Goal: Information Seeking & Learning: Learn about a topic

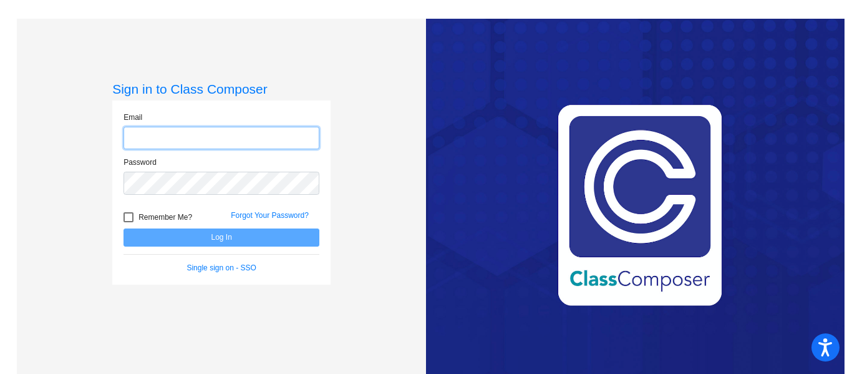
type input "[EMAIL_ADDRESS][DOMAIN_NAME]"
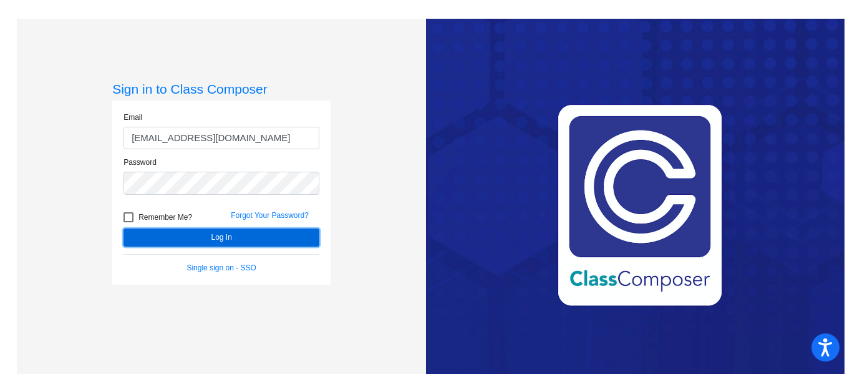
click at [201, 234] on button "Log In" at bounding box center [221, 237] width 196 height 18
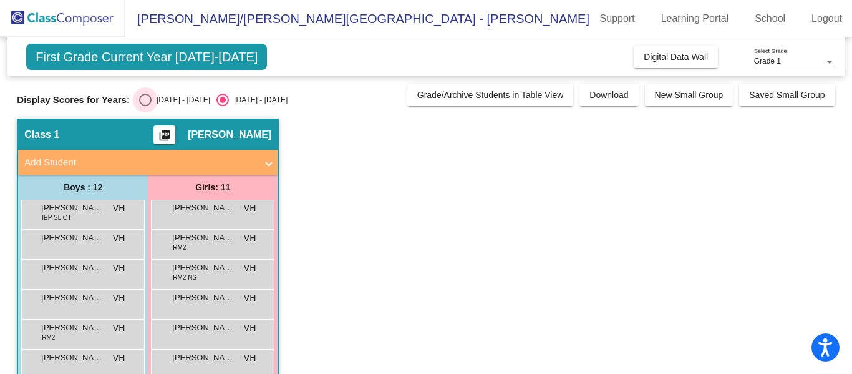
click at [139, 100] on div "Select an option" at bounding box center [145, 100] width 12 height 12
click at [145, 106] on input "[DATE] - [DATE]" at bounding box center [145, 106] width 1 height 1
radio input "true"
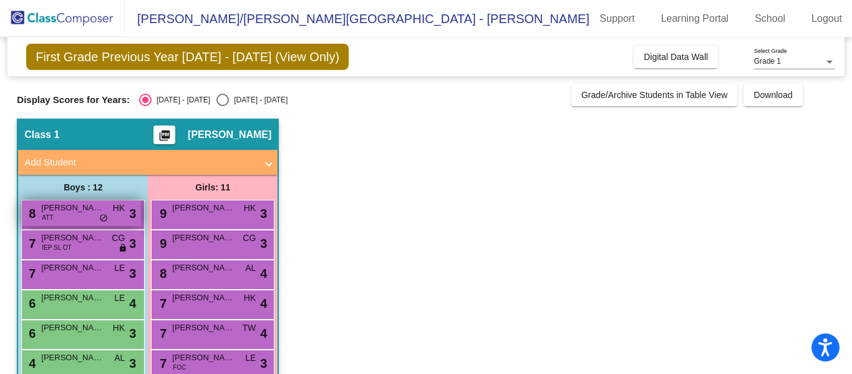
click at [78, 210] on span "[PERSON_NAME]" at bounding box center [72, 207] width 62 height 12
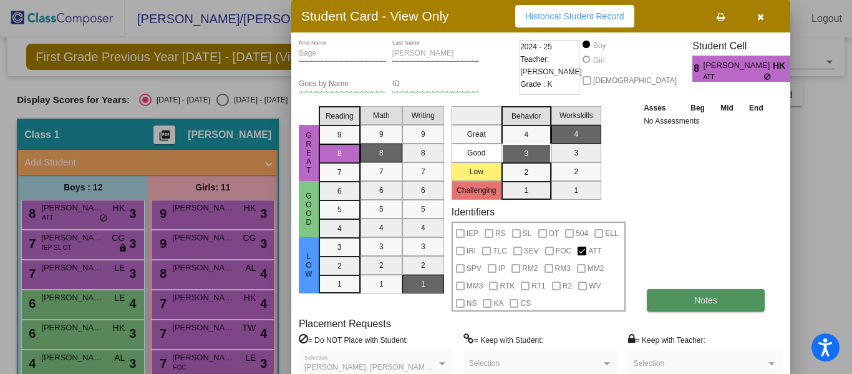
click at [670, 301] on button "Notes" at bounding box center [706, 300] width 118 height 22
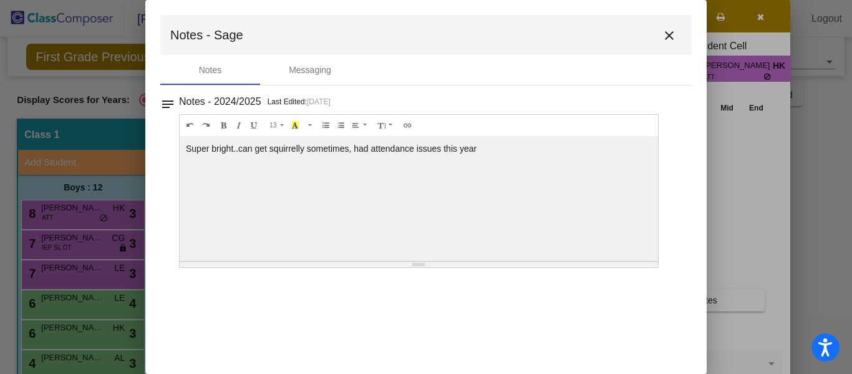
click at [667, 34] on mat-icon "close" at bounding box center [669, 35] width 15 height 15
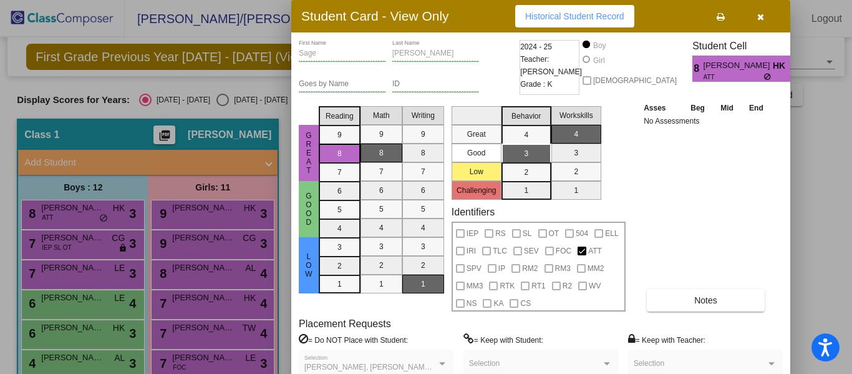
click at [756, 14] on button "button" at bounding box center [760, 16] width 40 height 22
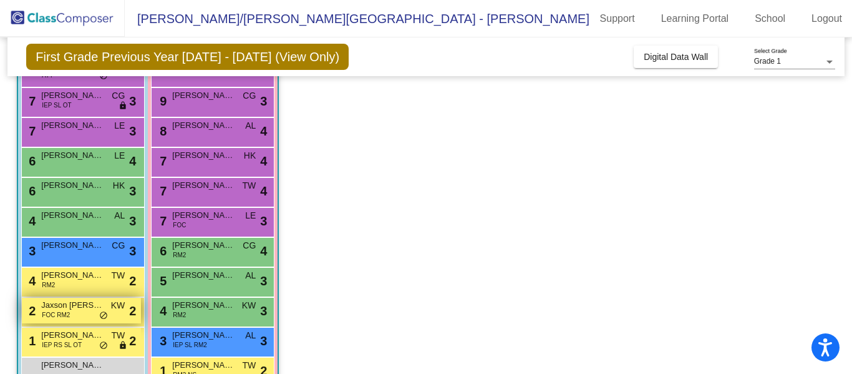
scroll to position [164, 0]
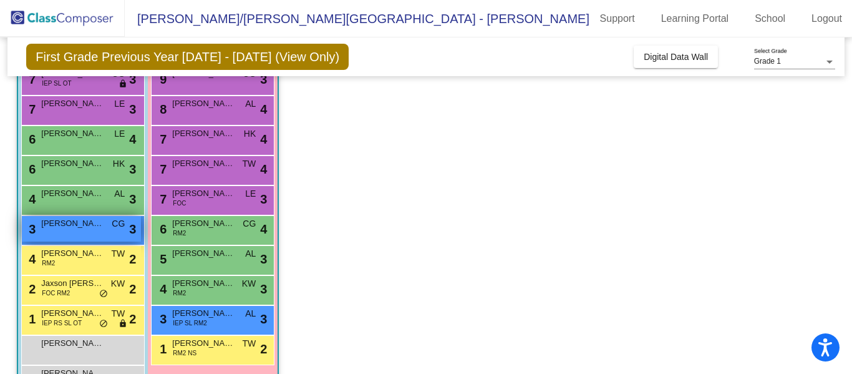
click at [83, 229] on span "[PERSON_NAME]" at bounding box center [72, 223] width 62 height 12
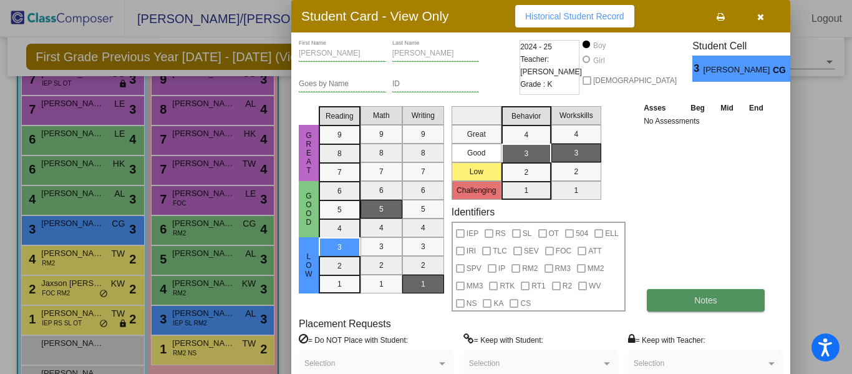
click at [662, 304] on button "Notes" at bounding box center [706, 300] width 118 height 22
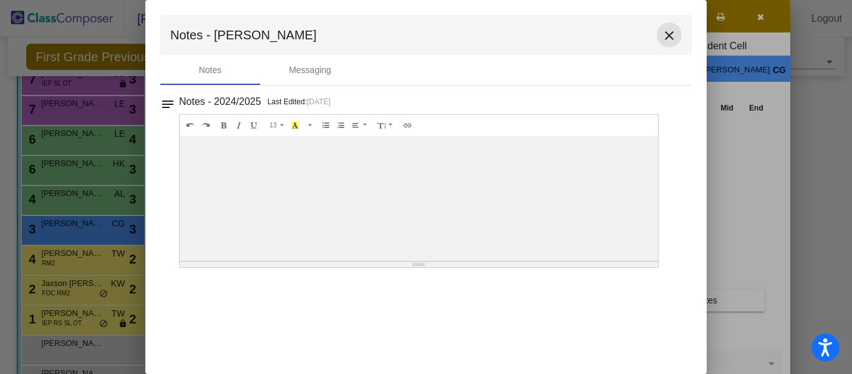
click at [668, 38] on mat-icon "close" at bounding box center [669, 35] width 15 height 15
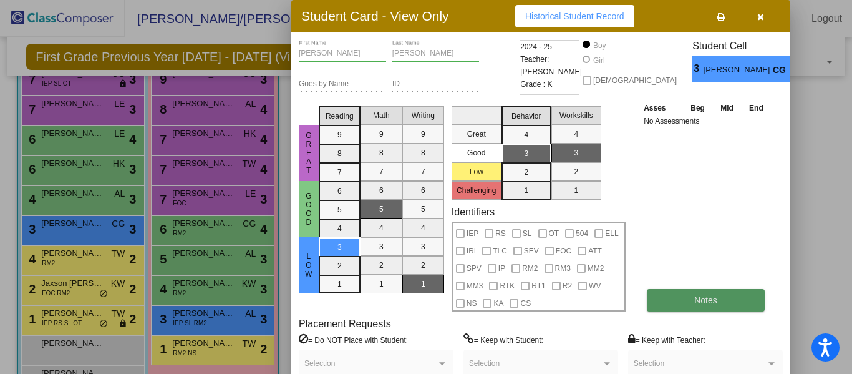
click at [672, 301] on button "Notes" at bounding box center [706, 300] width 118 height 22
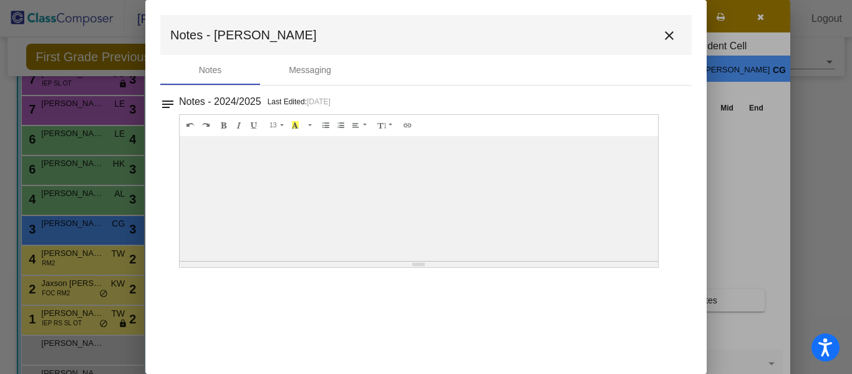
click at [669, 39] on mat-icon "close" at bounding box center [669, 35] width 15 height 15
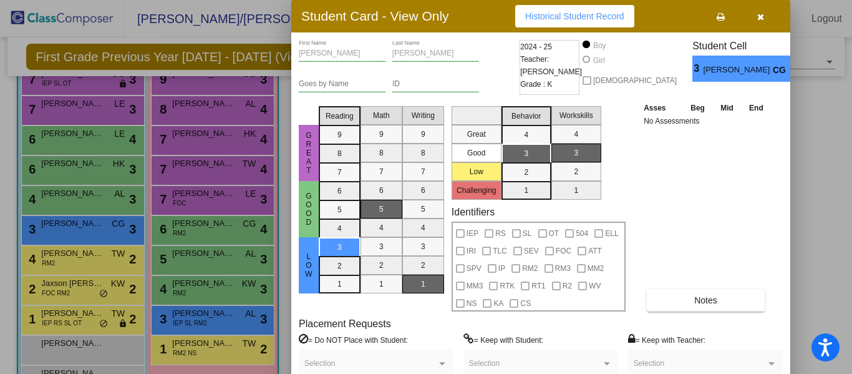
click at [761, 15] on icon "button" at bounding box center [760, 16] width 7 height 9
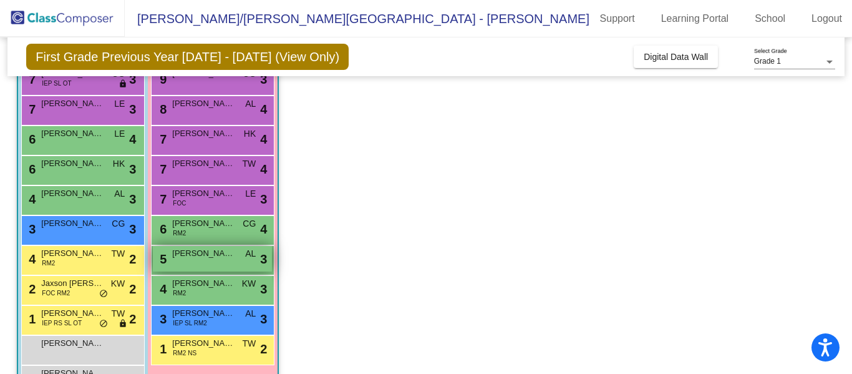
click at [201, 258] on span "[PERSON_NAME]" at bounding box center [203, 253] width 62 height 12
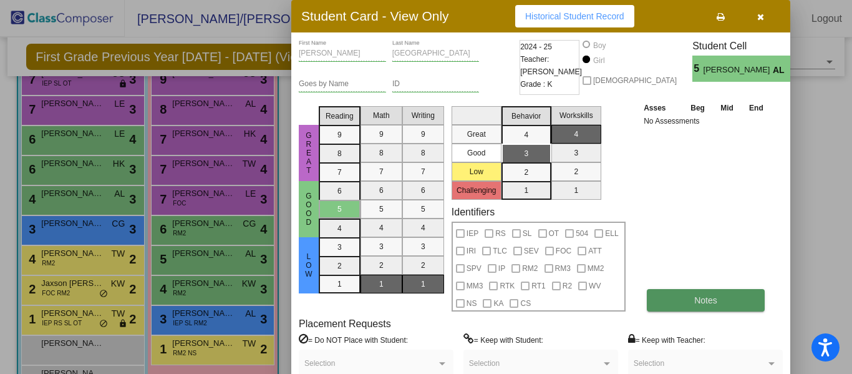
click at [679, 302] on button "Notes" at bounding box center [706, 300] width 118 height 22
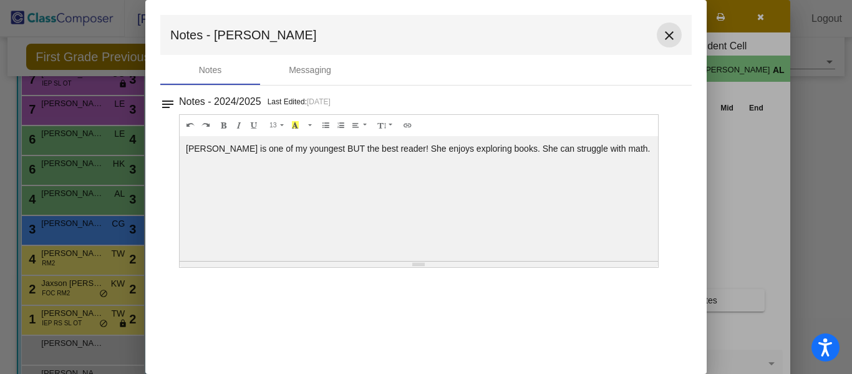
click at [670, 36] on mat-icon "close" at bounding box center [669, 35] width 15 height 15
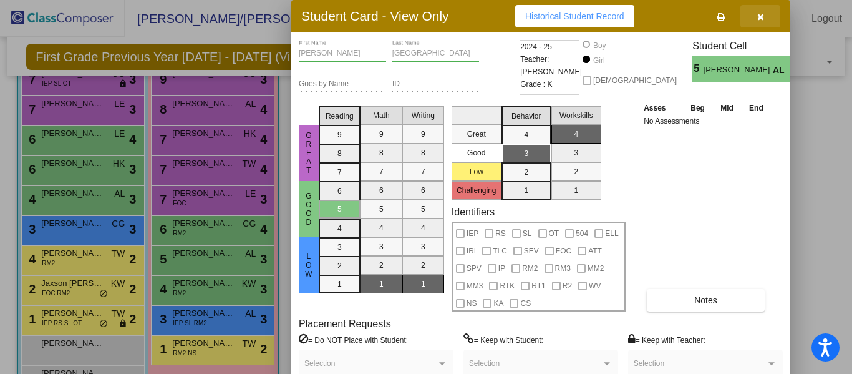
click at [760, 17] on icon "button" at bounding box center [760, 16] width 7 height 9
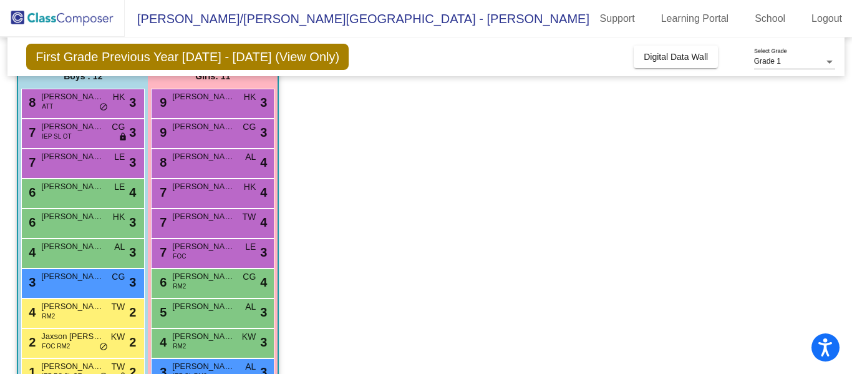
scroll to position [98, 0]
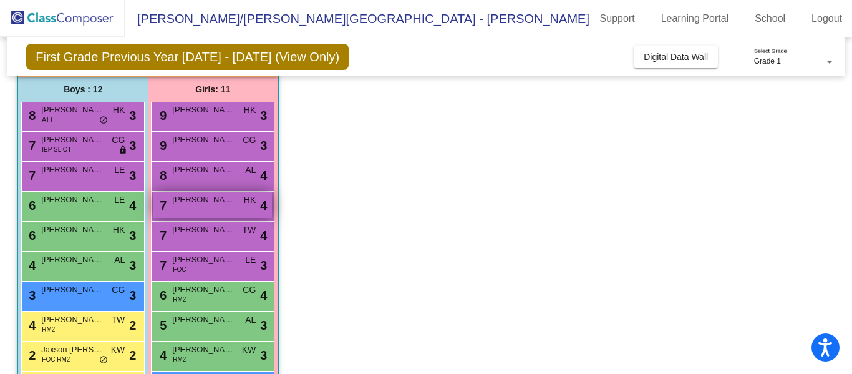
click at [206, 203] on span "[PERSON_NAME]" at bounding box center [203, 199] width 62 height 12
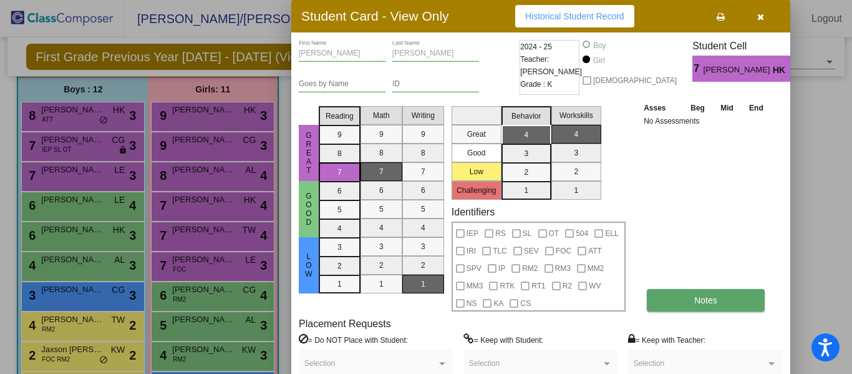
click at [669, 299] on button "Notes" at bounding box center [706, 300] width 118 height 22
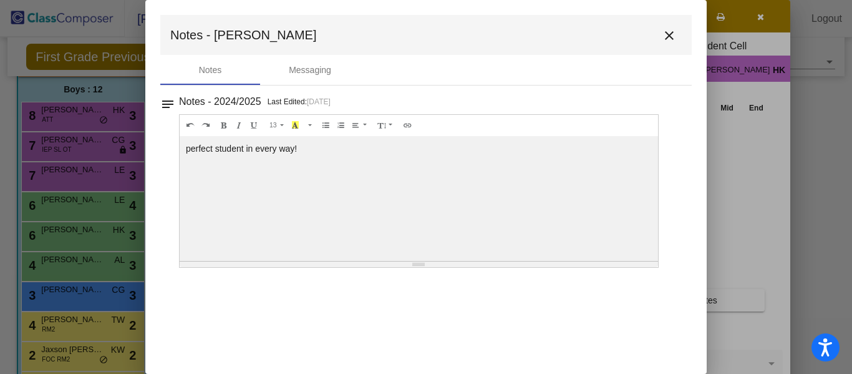
click at [669, 34] on mat-icon "close" at bounding box center [669, 35] width 15 height 15
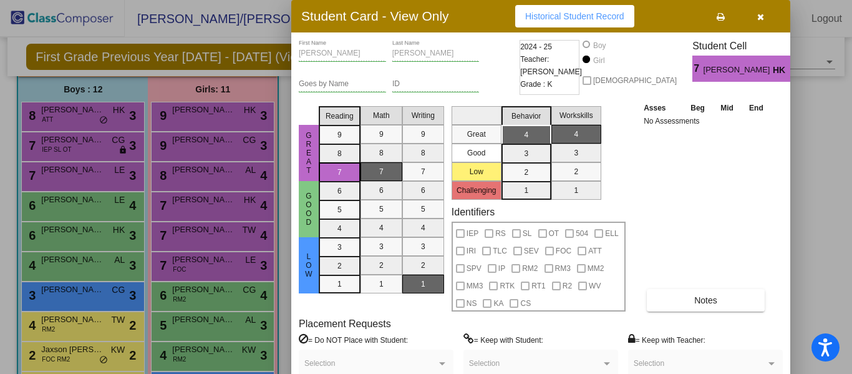
click at [760, 16] on icon "button" at bounding box center [760, 16] width 7 height 9
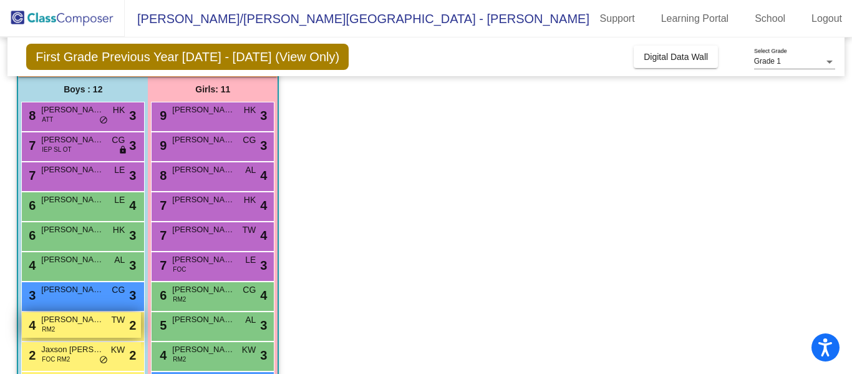
click at [68, 322] on span "[PERSON_NAME] [PERSON_NAME]" at bounding box center [72, 319] width 62 height 12
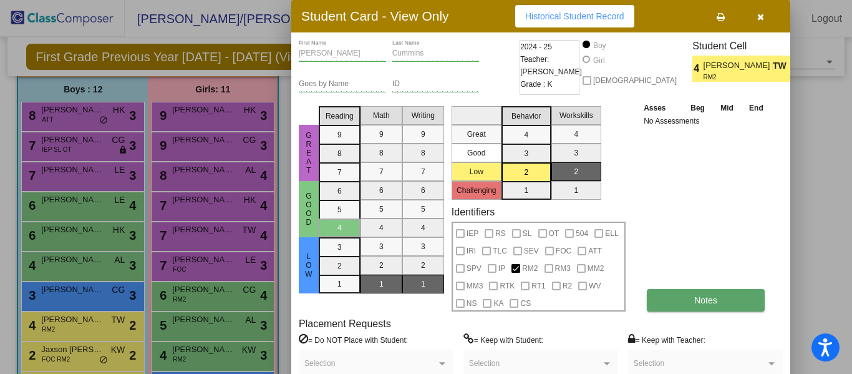
click at [675, 298] on button "Notes" at bounding box center [706, 300] width 118 height 22
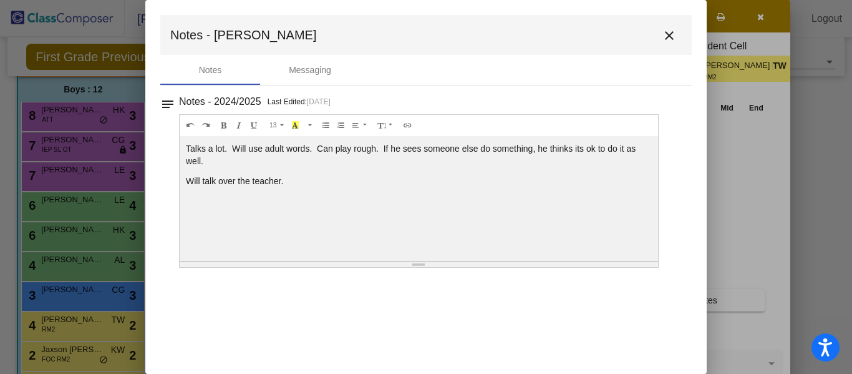
click at [669, 35] on mat-icon "close" at bounding box center [669, 35] width 15 height 15
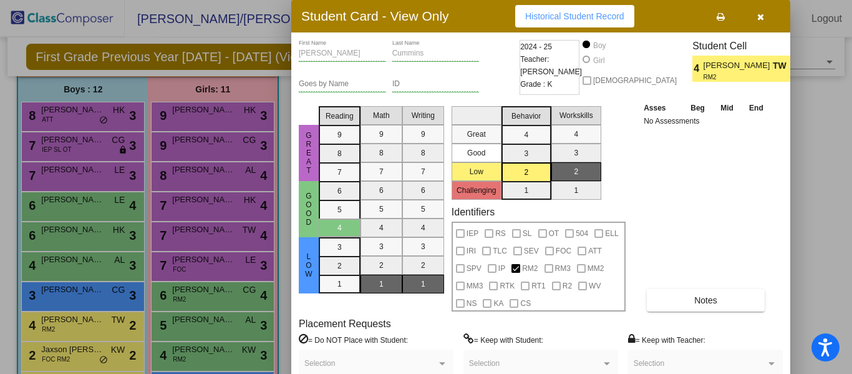
click at [762, 14] on icon "button" at bounding box center [760, 16] width 7 height 9
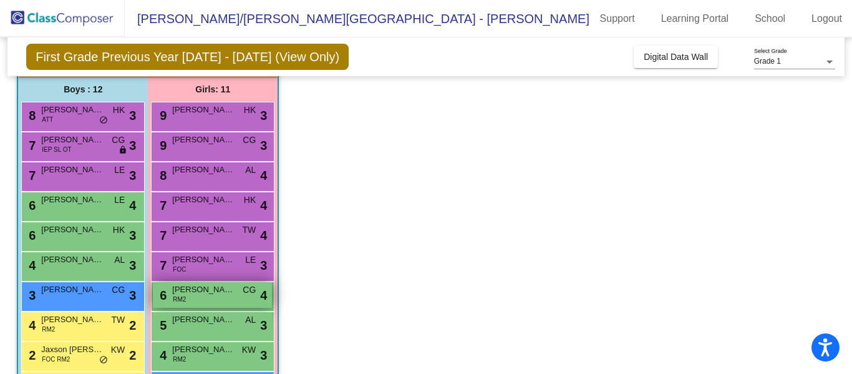
click at [206, 293] on span "[PERSON_NAME]" at bounding box center [203, 289] width 62 height 12
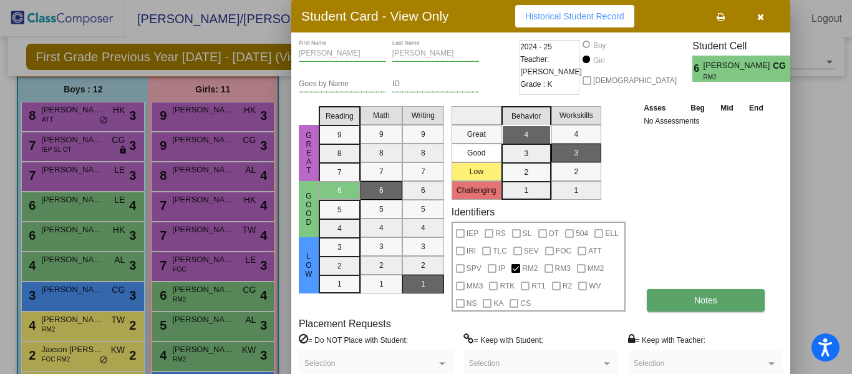
click at [672, 296] on button "Notes" at bounding box center [706, 300] width 118 height 22
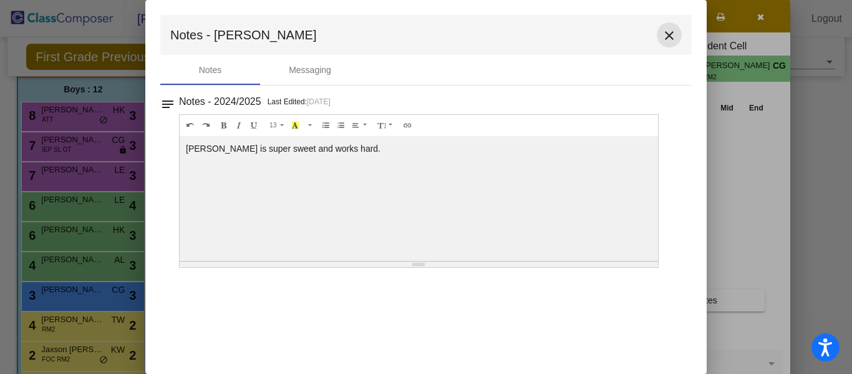
click at [668, 34] on mat-icon "close" at bounding box center [669, 35] width 15 height 15
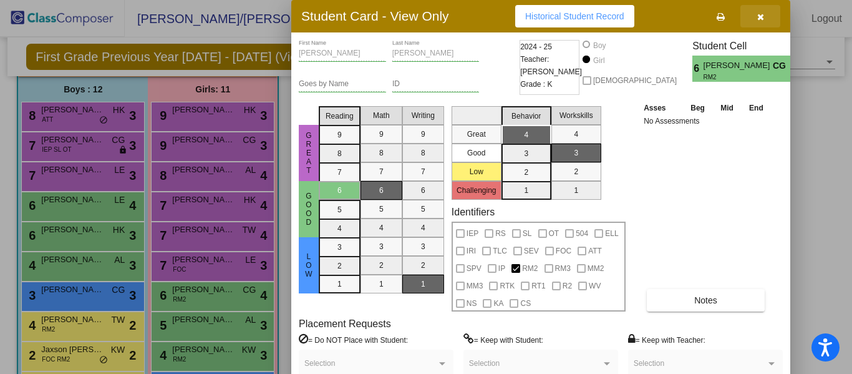
click at [762, 15] on icon "button" at bounding box center [760, 16] width 7 height 9
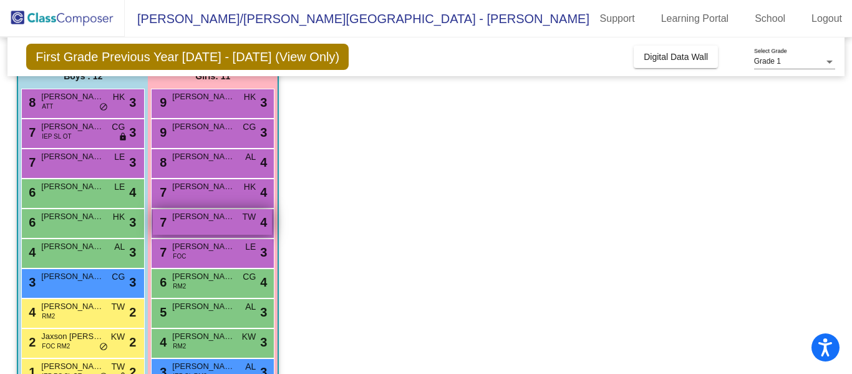
scroll to position [35, 0]
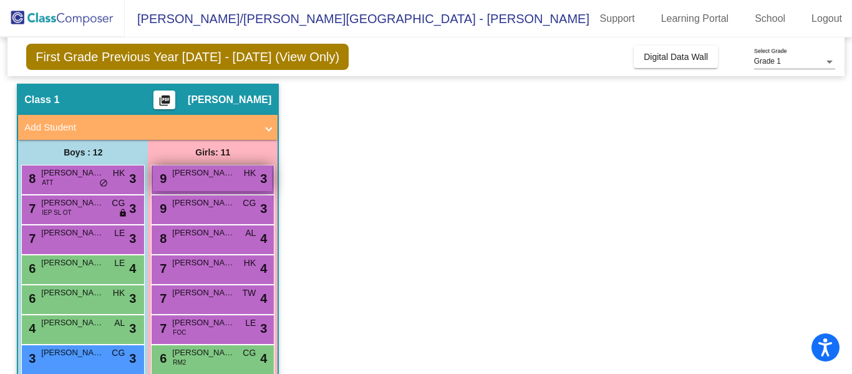
click at [193, 177] on span "[PERSON_NAME]" at bounding box center [203, 173] width 62 height 12
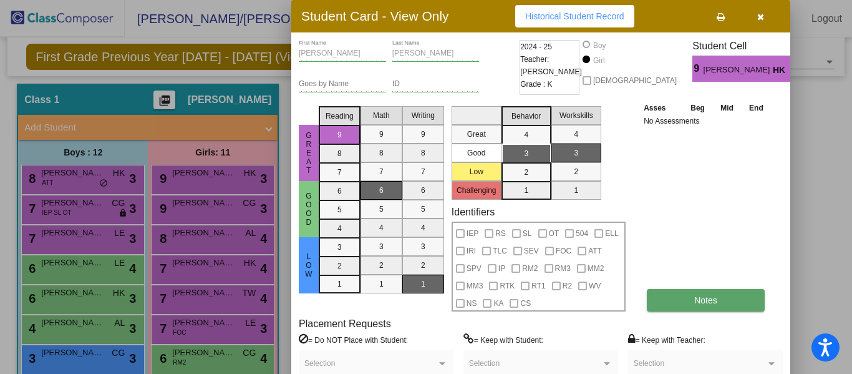
click at [664, 300] on button "Notes" at bounding box center [706, 300] width 118 height 22
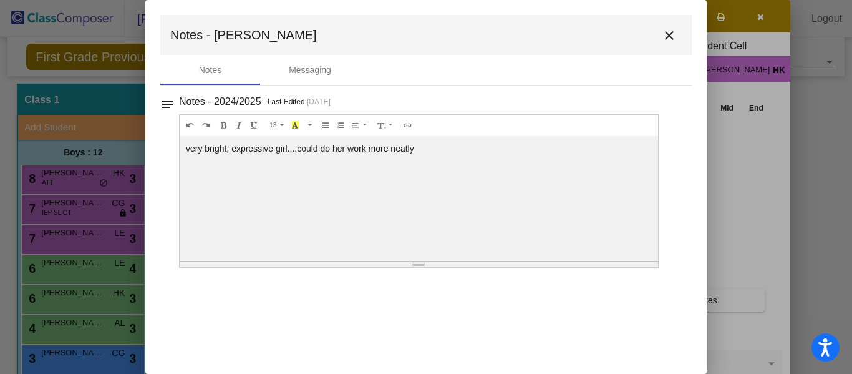
click at [664, 39] on mat-icon "close" at bounding box center [669, 35] width 15 height 15
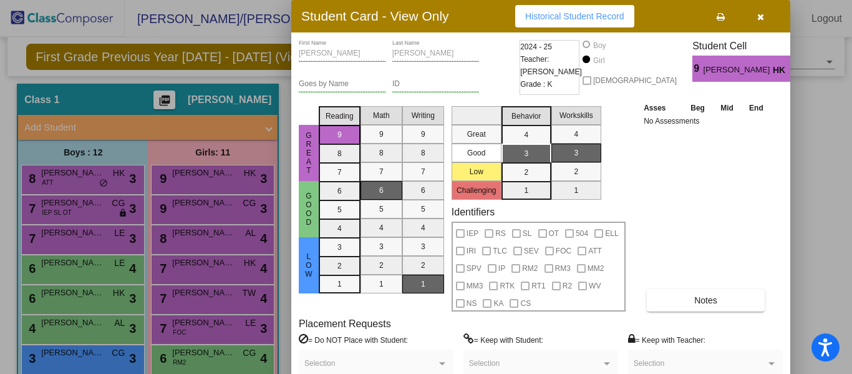
click at [758, 11] on span "button" at bounding box center [760, 16] width 7 height 10
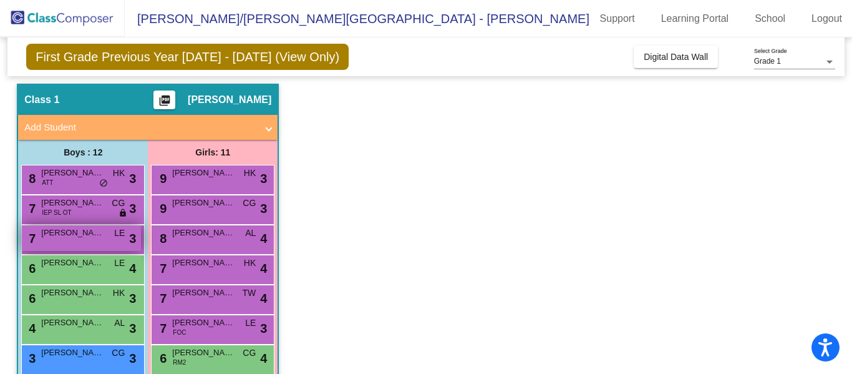
click at [75, 231] on span "[PERSON_NAME]" at bounding box center [72, 232] width 62 height 12
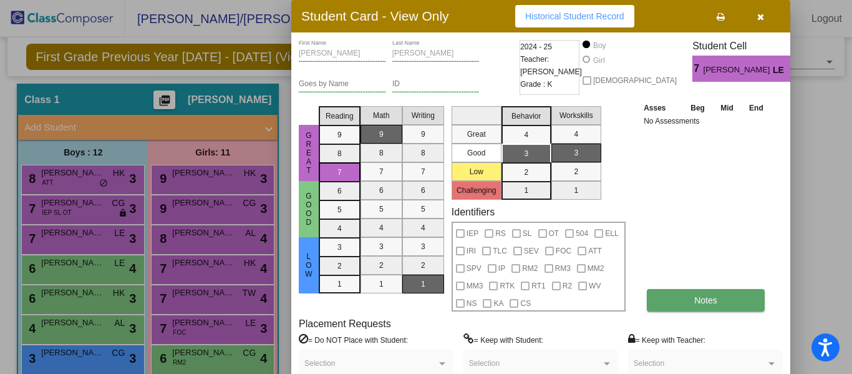
click at [669, 306] on button "Notes" at bounding box center [706, 300] width 118 height 22
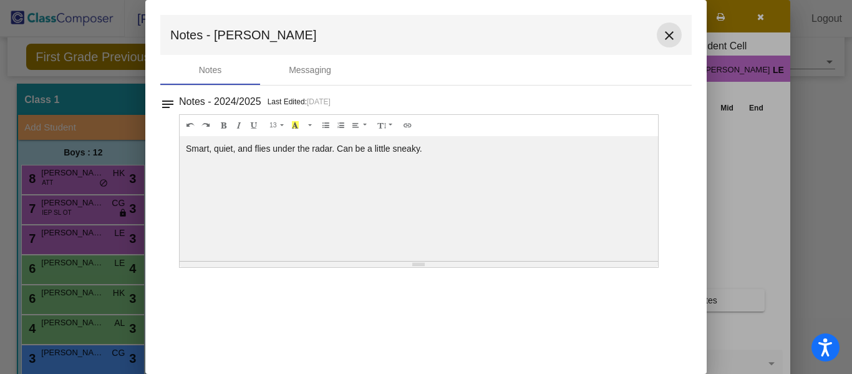
click at [669, 36] on mat-icon "close" at bounding box center [669, 35] width 15 height 15
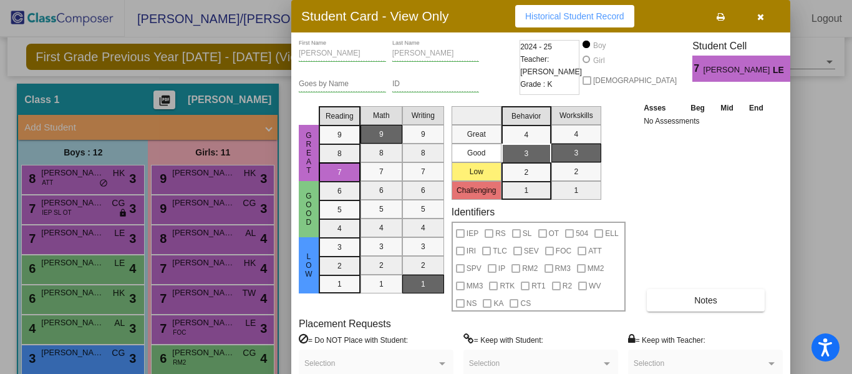
click at [759, 18] on icon "button" at bounding box center [760, 16] width 7 height 9
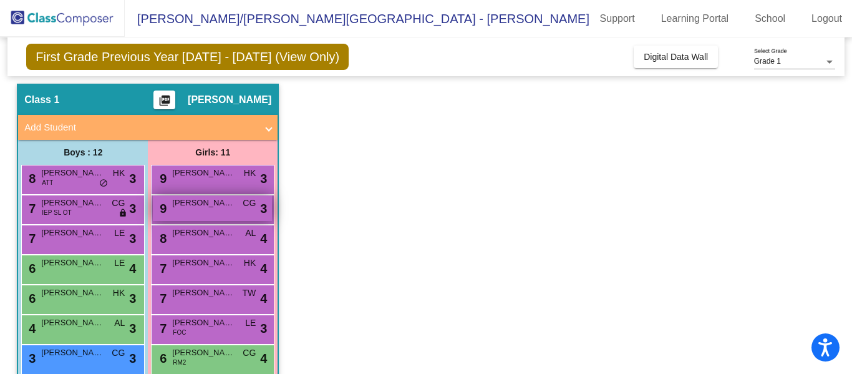
click at [206, 203] on span "[PERSON_NAME]" at bounding box center [203, 202] width 62 height 12
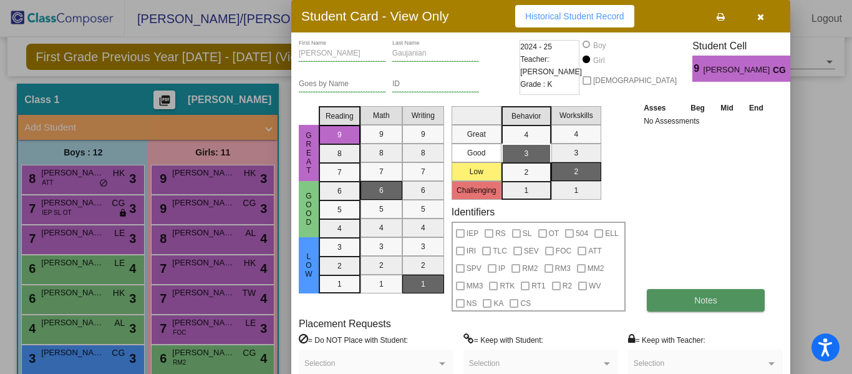
click at [665, 301] on button "Notes" at bounding box center [706, 300] width 118 height 22
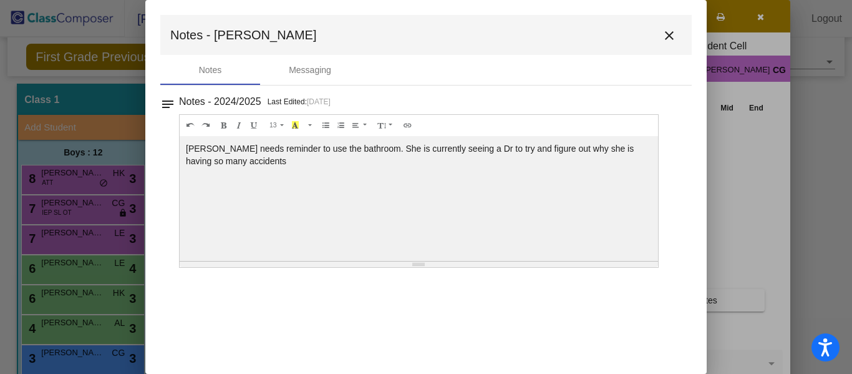
click at [793, 178] on div at bounding box center [426, 187] width 852 height 374
click at [667, 36] on mat-icon "close" at bounding box center [669, 35] width 15 height 15
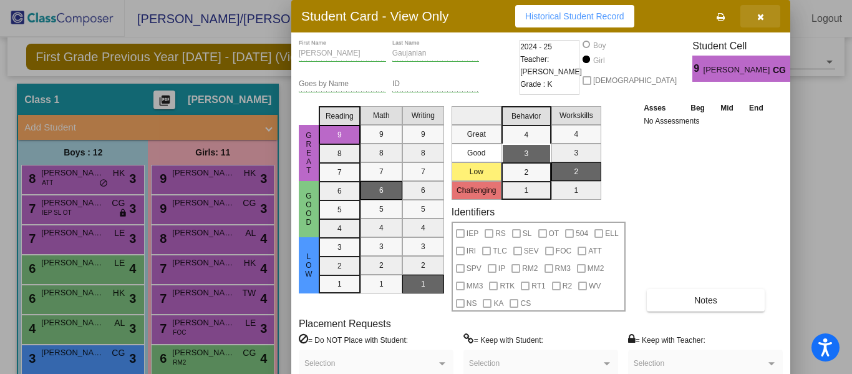
click at [760, 16] on icon "button" at bounding box center [760, 16] width 7 height 9
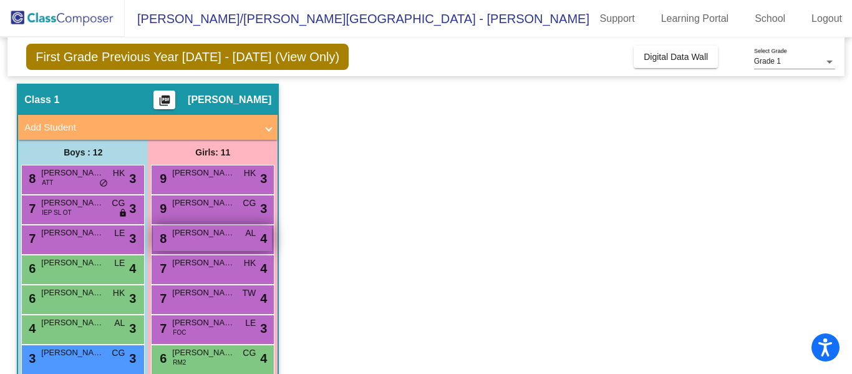
click at [226, 238] on div "8 [PERSON_NAME] AL lock do_not_disturb_alt 4" at bounding box center [212, 238] width 119 height 26
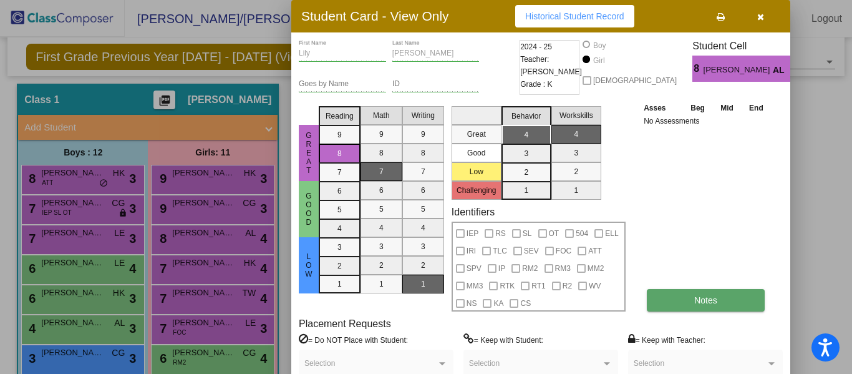
click at [665, 296] on button "Notes" at bounding box center [706, 300] width 118 height 22
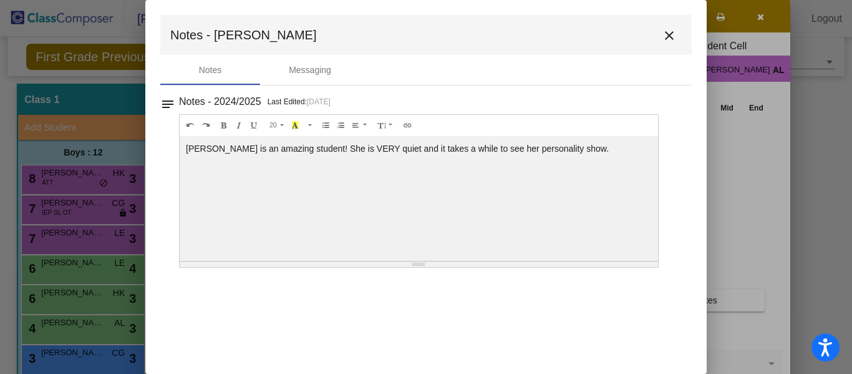
click at [668, 36] on mat-icon "close" at bounding box center [669, 35] width 15 height 15
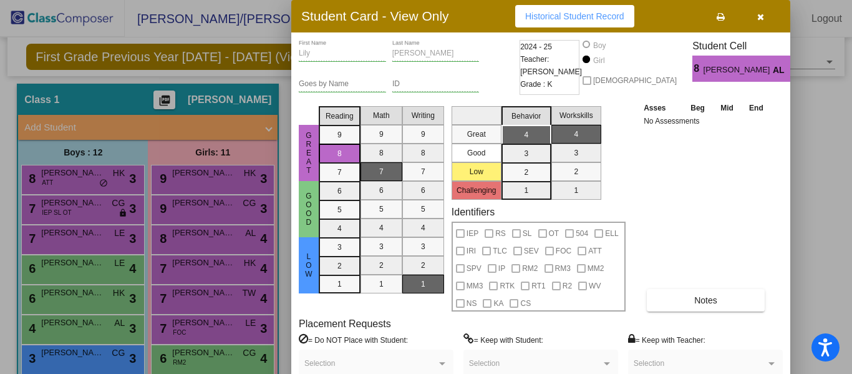
click at [762, 19] on icon "button" at bounding box center [760, 16] width 7 height 9
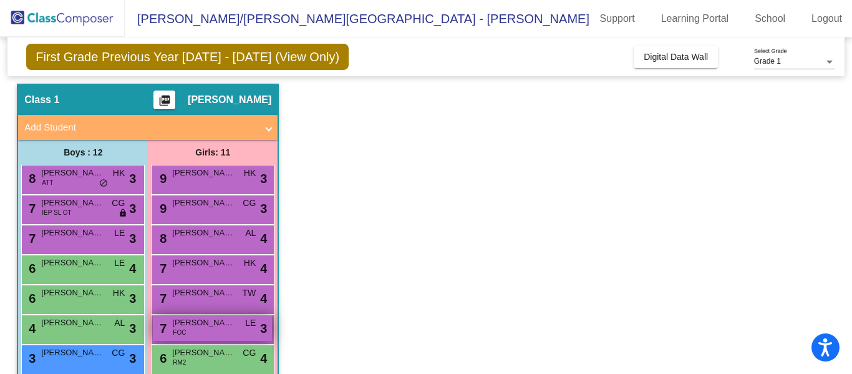
click at [206, 325] on span "[PERSON_NAME]" at bounding box center [203, 322] width 62 height 12
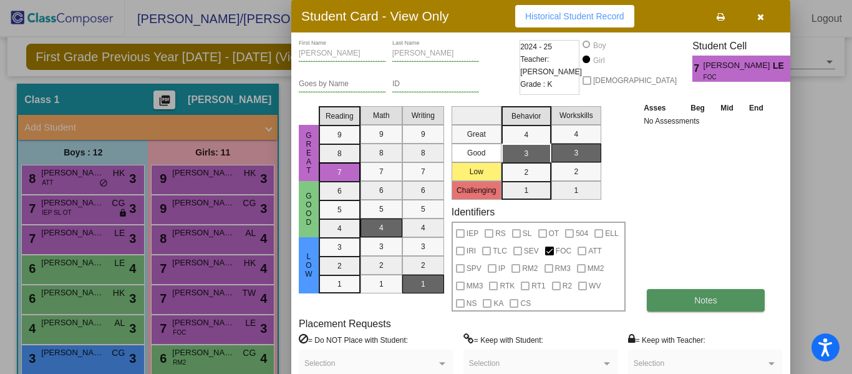
click at [659, 302] on button "Notes" at bounding box center [706, 300] width 118 height 22
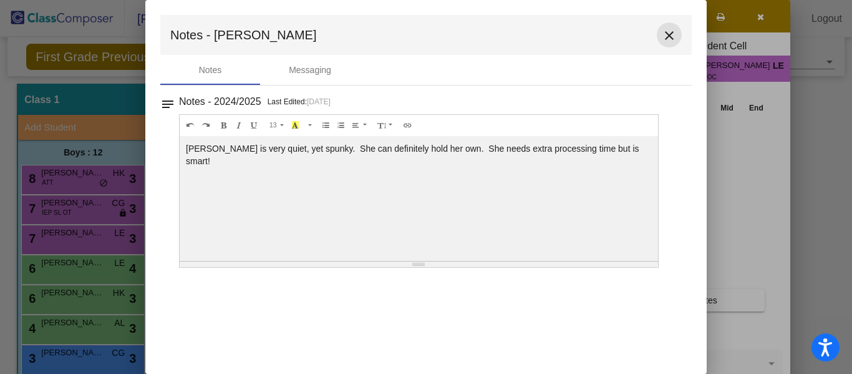
click at [670, 36] on mat-icon "close" at bounding box center [669, 35] width 15 height 15
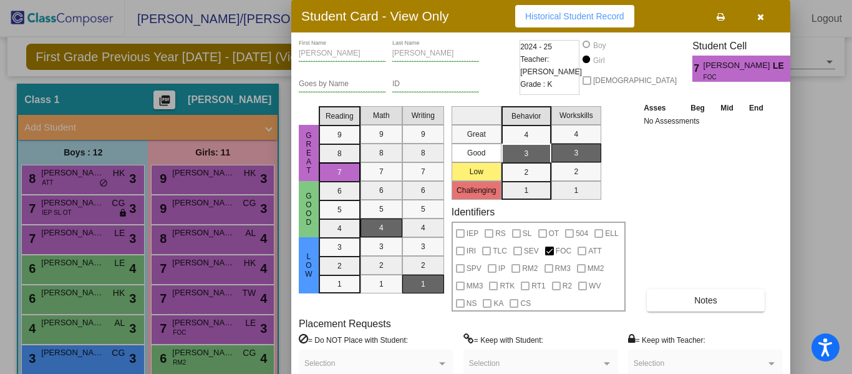
click at [758, 16] on icon "button" at bounding box center [760, 16] width 7 height 9
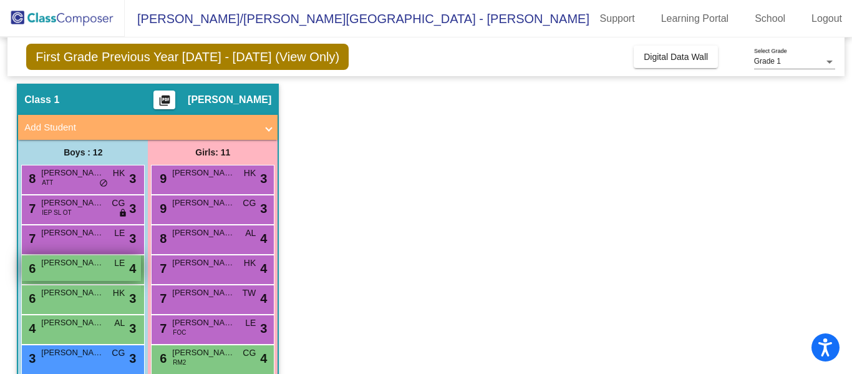
click at [65, 269] on div "6 [PERSON_NAME] LE lock do_not_disturb_alt 4" at bounding box center [81, 268] width 119 height 26
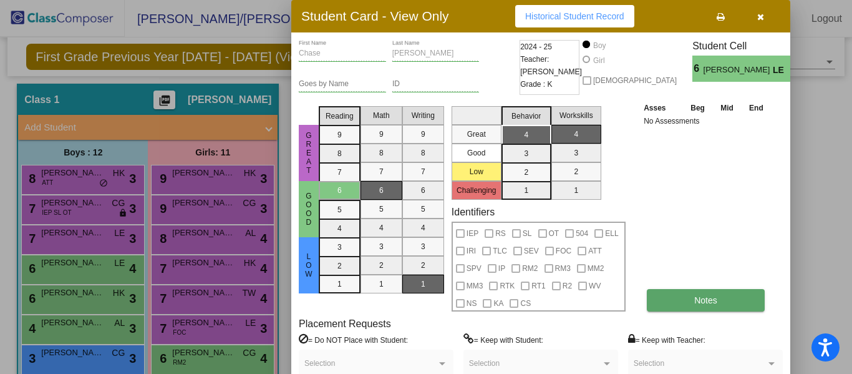
click at [667, 299] on button "Notes" at bounding box center [706, 300] width 118 height 22
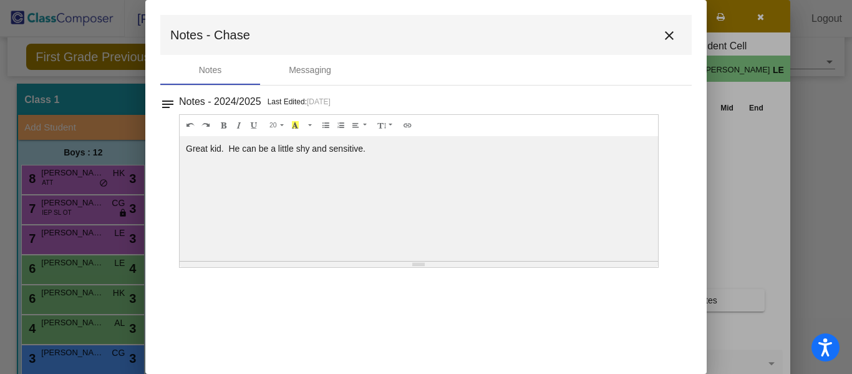
click at [668, 32] on mat-icon "close" at bounding box center [669, 35] width 15 height 15
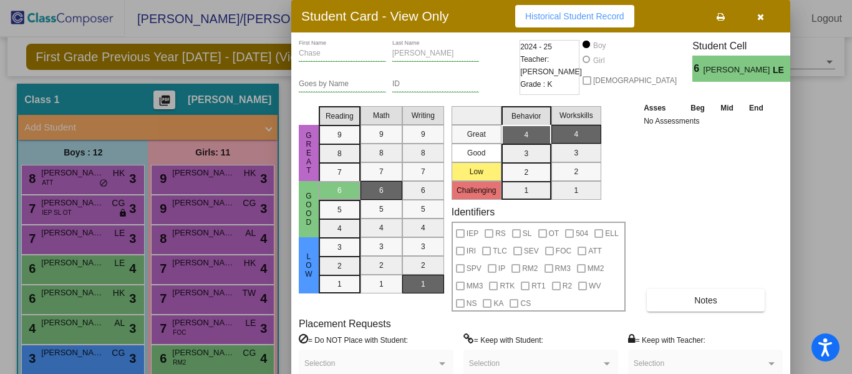
click at [763, 13] on button "button" at bounding box center [760, 16] width 40 height 22
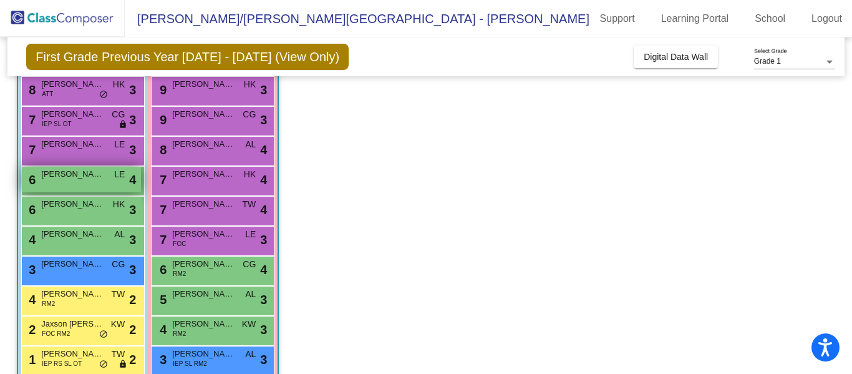
scroll to position [105, 0]
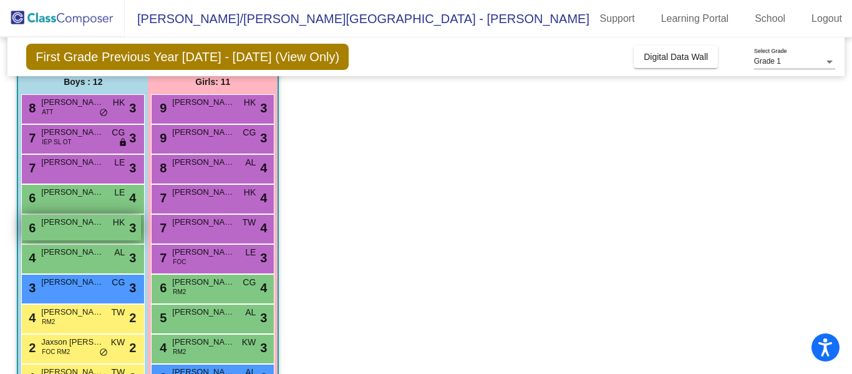
click at [74, 228] on div "6 [PERSON_NAME] HK lock do_not_disturb_alt 3" at bounding box center [81, 228] width 119 height 26
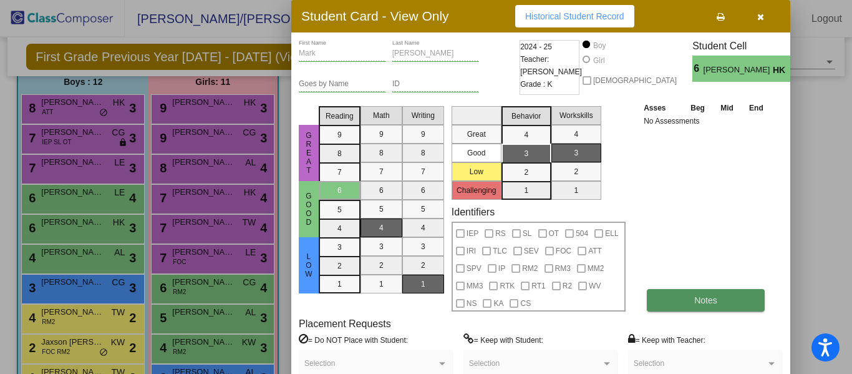
click at [669, 300] on button "Notes" at bounding box center [706, 300] width 118 height 22
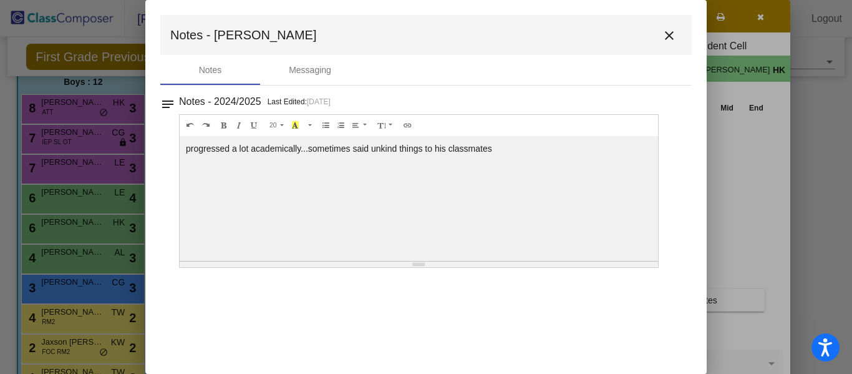
click at [670, 34] on mat-icon "close" at bounding box center [669, 35] width 15 height 15
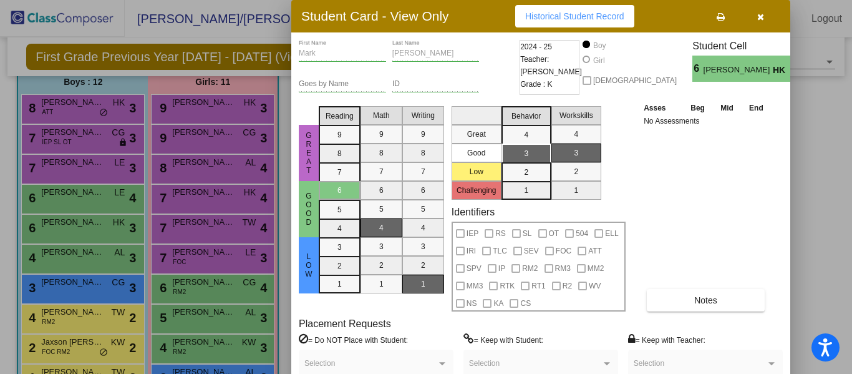
click at [762, 17] on icon "button" at bounding box center [760, 16] width 7 height 9
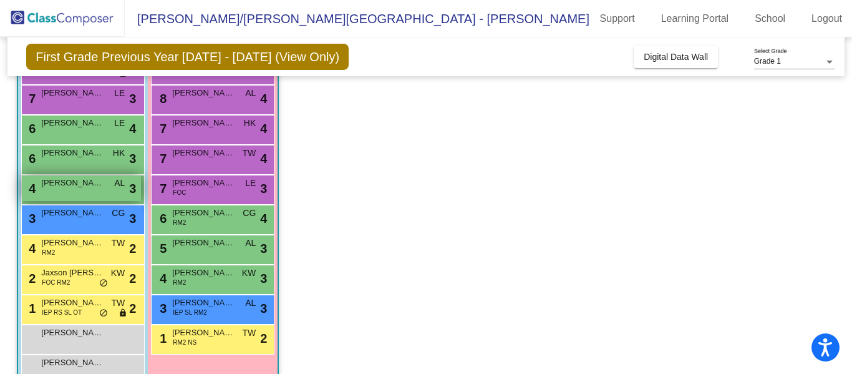
scroll to position [190, 0]
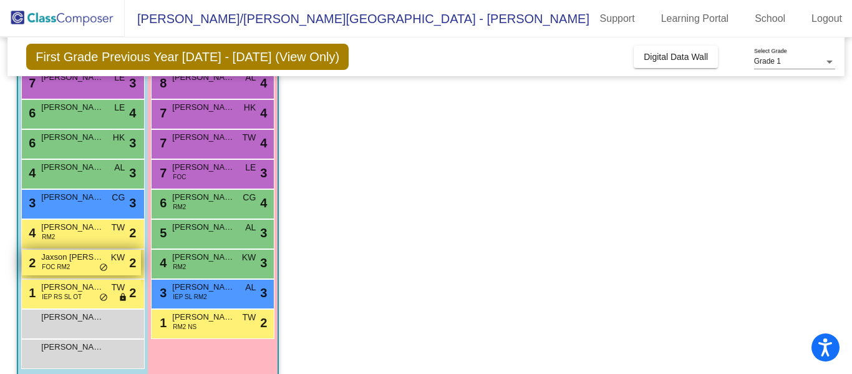
click at [76, 262] on span "Jaxson [PERSON_NAME]" at bounding box center [72, 257] width 62 height 12
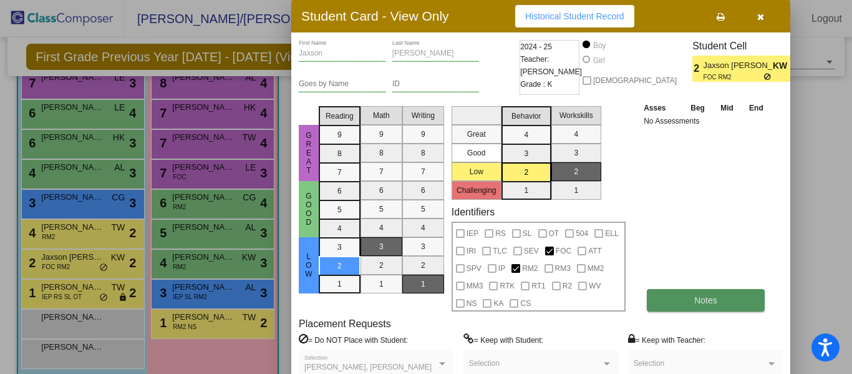
click at [692, 303] on button "Notes" at bounding box center [706, 300] width 118 height 22
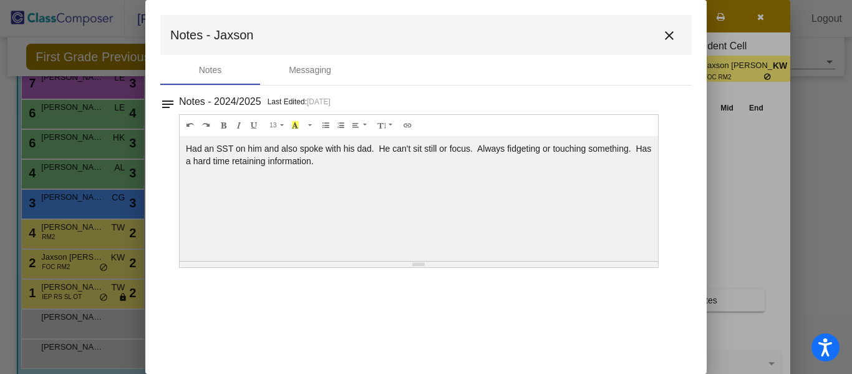
click at [670, 36] on mat-icon "close" at bounding box center [669, 35] width 15 height 15
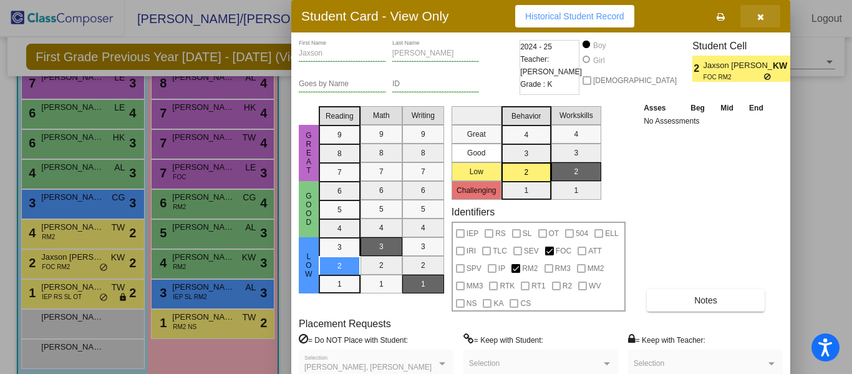
click at [758, 18] on icon "button" at bounding box center [760, 16] width 7 height 9
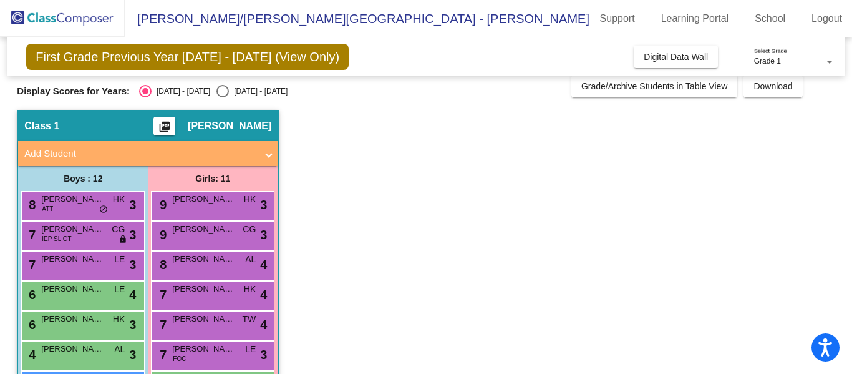
scroll to position [0, 0]
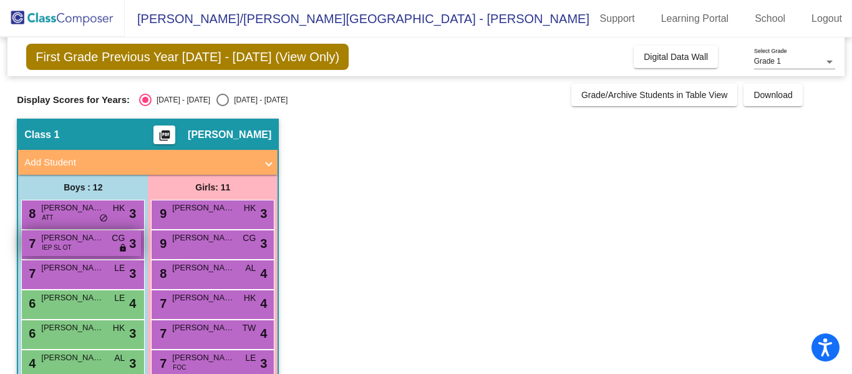
click at [65, 244] on span "IEP SL OT" at bounding box center [56, 247] width 29 height 9
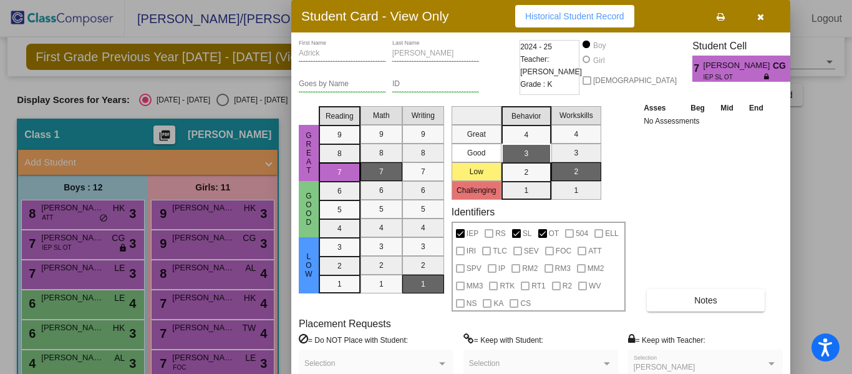
click at [762, 17] on icon "button" at bounding box center [760, 16] width 7 height 9
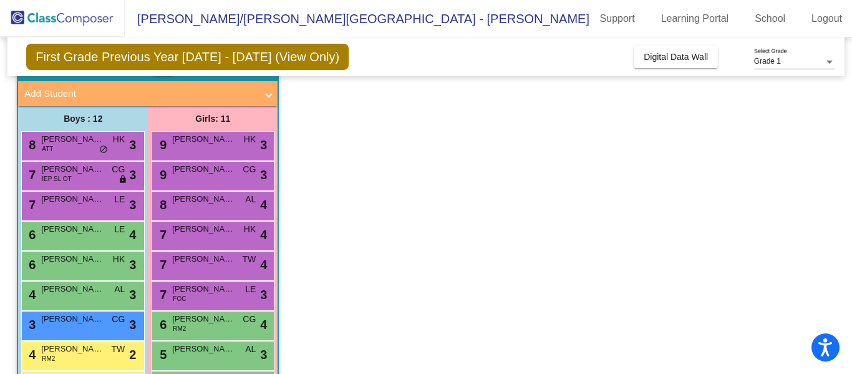
scroll to position [71, 0]
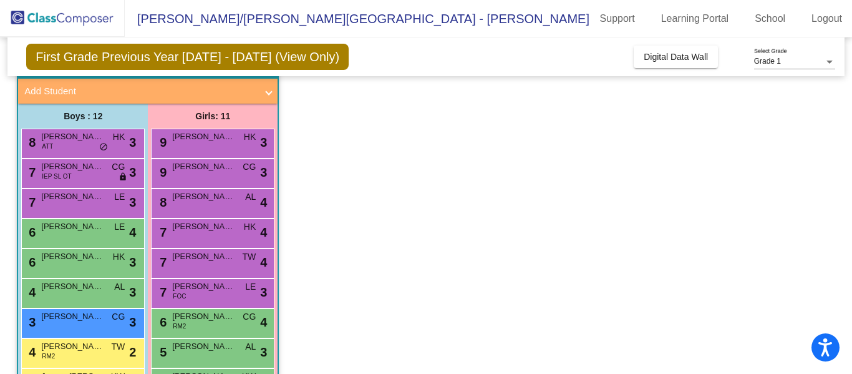
click at [211, 258] on span "[PERSON_NAME]" at bounding box center [203, 256] width 62 height 12
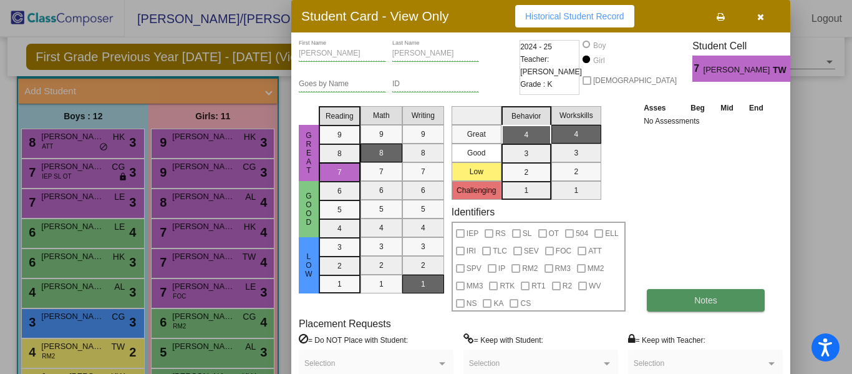
click at [664, 301] on button "Notes" at bounding box center [706, 300] width 118 height 22
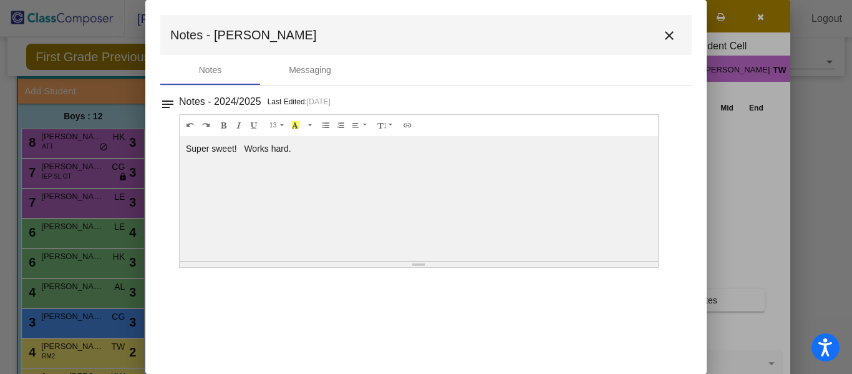
click at [668, 34] on mat-icon "close" at bounding box center [669, 35] width 15 height 15
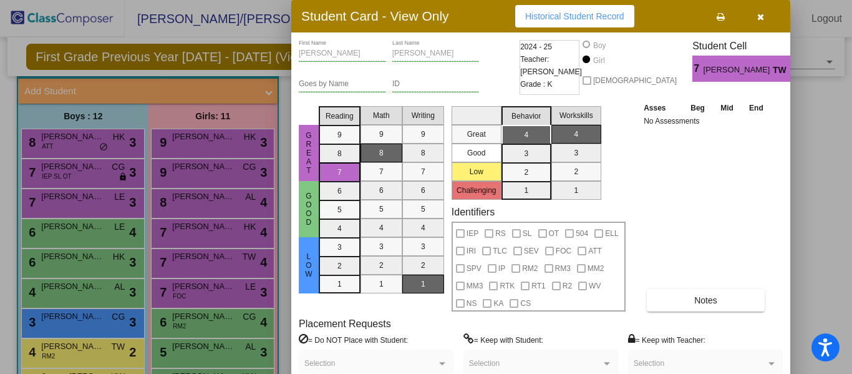
click at [760, 17] on icon "button" at bounding box center [760, 16] width 7 height 9
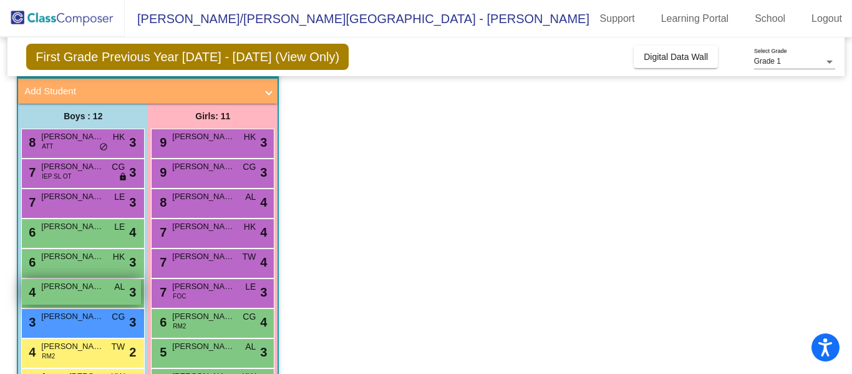
click at [59, 291] on span "[PERSON_NAME]" at bounding box center [72, 286] width 62 height 12
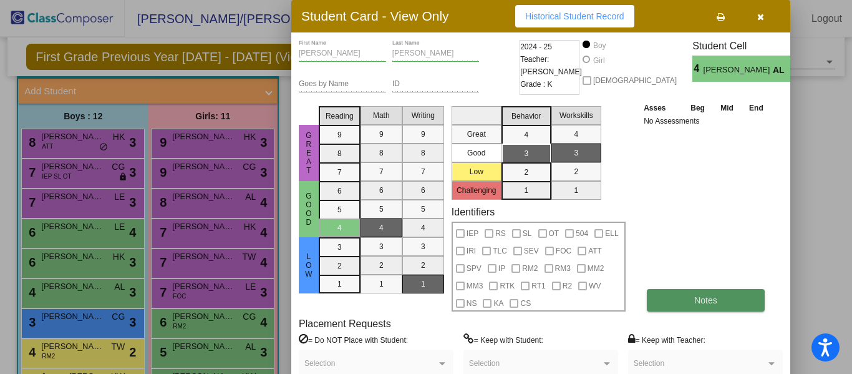
click at [665, 299] on button "Notes" at bounding box center [706, 300] width 118 height 22
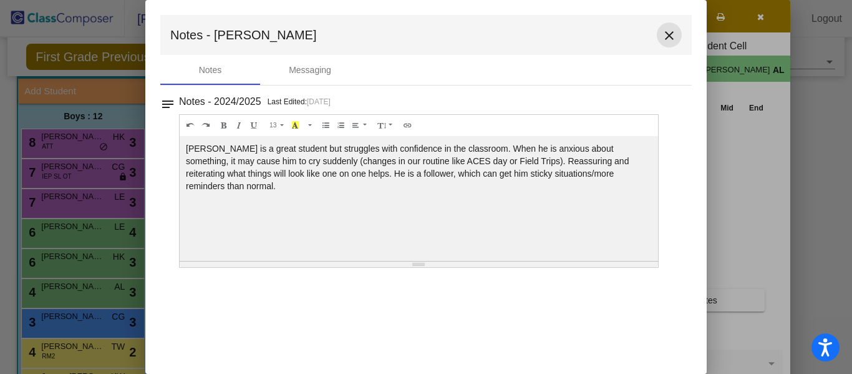
click at [667, 36] on mat-icon "close" at bounding box center [669, 35] width 15 height 15
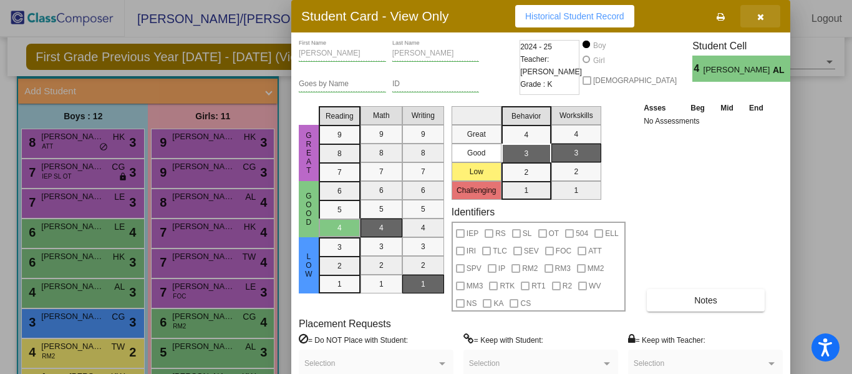
click at [760, 17] on icon "button" at bounding box center [760, 16] width 7 height 9
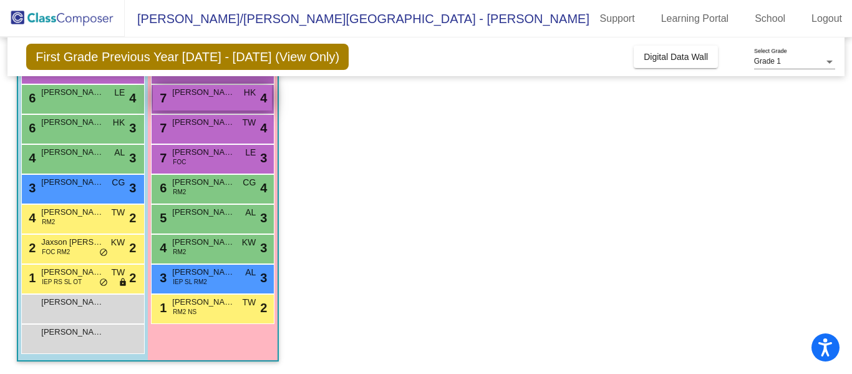
scroll to position [205, 0]
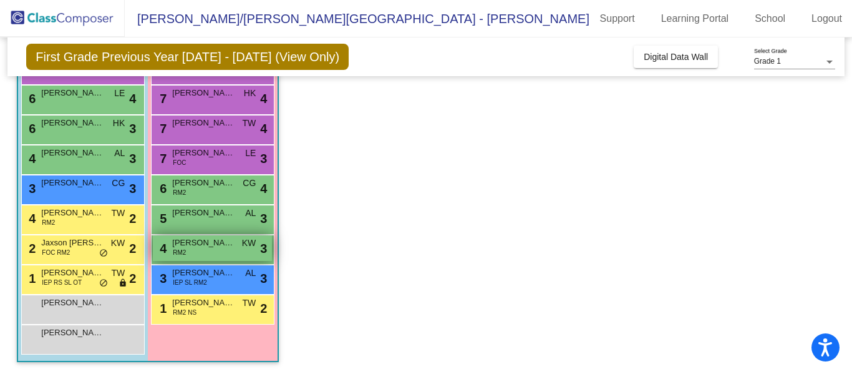
click at [195, 251] on div "4 [PERSON_NAME] RM2 KW lock do_not_disturb_alt 3" at bounding box center [212, 248] width 119 height 26
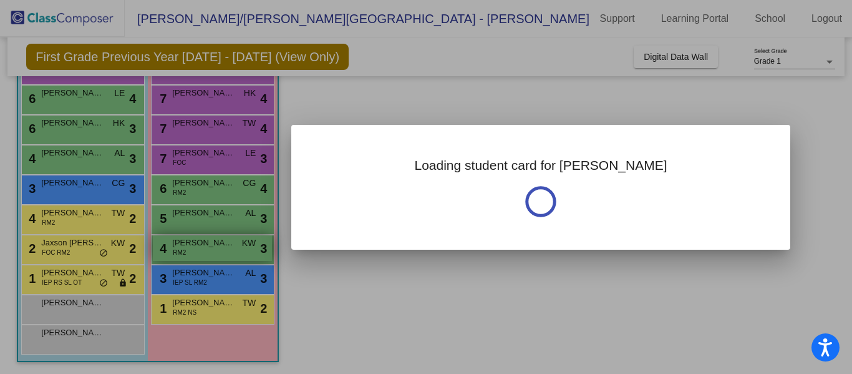
click at [195, 251] on div at bounding box center [426, 187] width 852 height 374
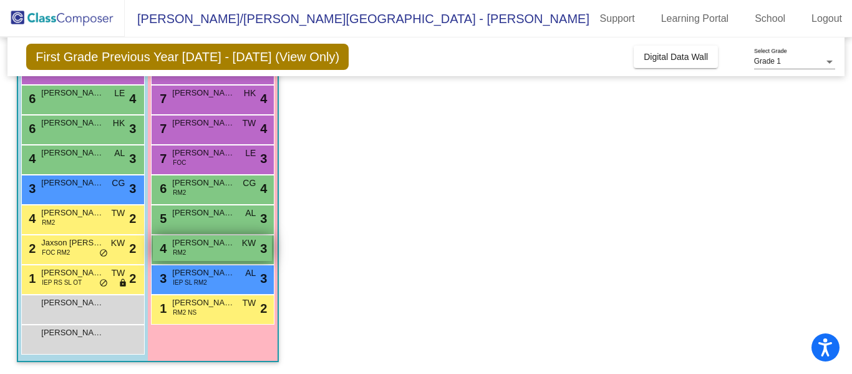
click at [195, 251] on div "4 [PERSON_NAME] RM2 KW lock do_not_disturb_alt 3" at bounding box center [212, 248] width 119 height 26
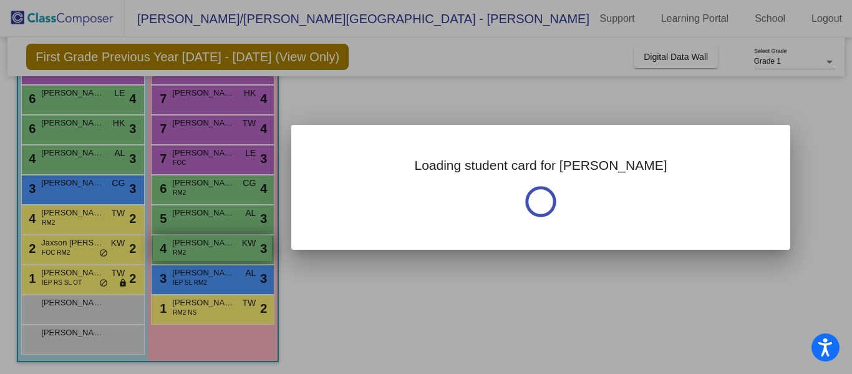
click at [195, 251] on div at bounding box center [426, 187] width 852 height 374
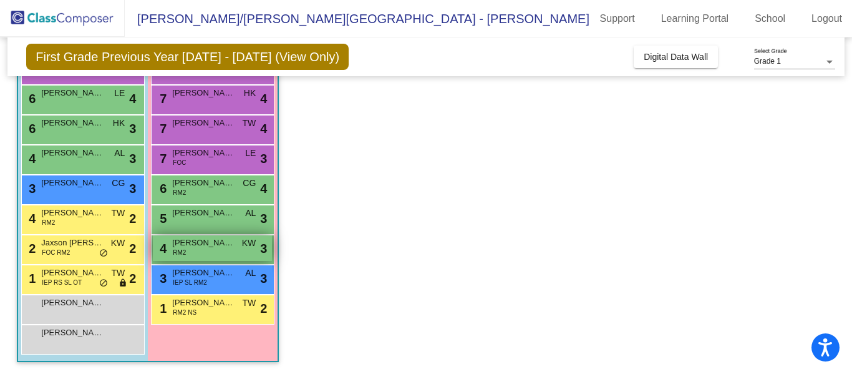
click at [195, 251] on div "4 [PERSON_NAME] RM2 KW lock do_not_disturb_alt 3" at bounding box center [212, 248] width 119 height 26
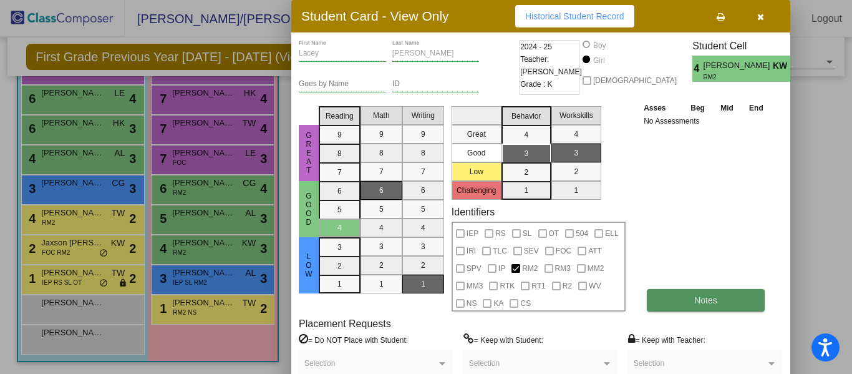
click at [670, 301] on button "Notes" at bounding box center [706, 300] width 118 height 22
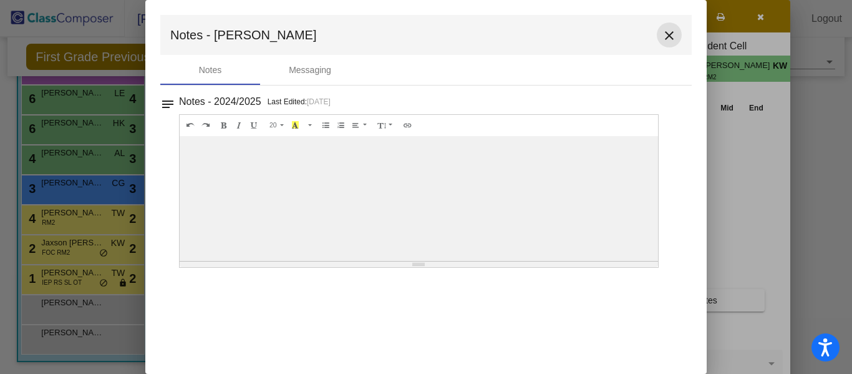
click at [669, 36] on mat-icon "close" at bounding box center [669, 35] width 15 height 15
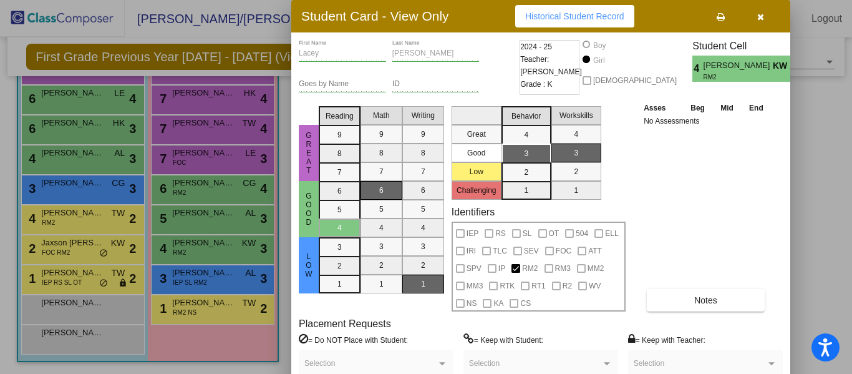
click at [758, 19] on icon "button" at bounding box center [760, 16] width 7 height 9
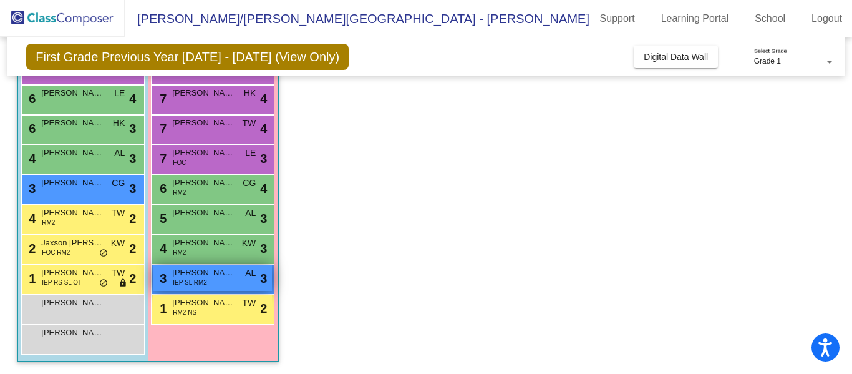
click at [216, 281] on div "3 [PERSON_NAME] IEP SL RM2 AL lock do_not_disturb_alt 3" at bounding box center [212, 278] width 119 height 26
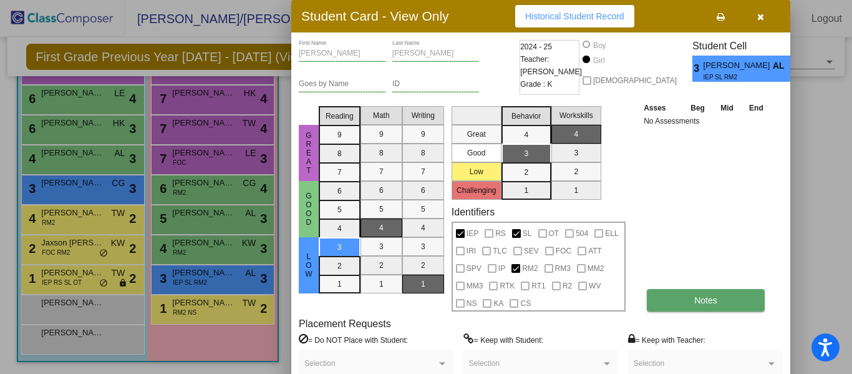
click at [666, 302] on button "Notes" at bounding box center [706, 300] width 118 height 22
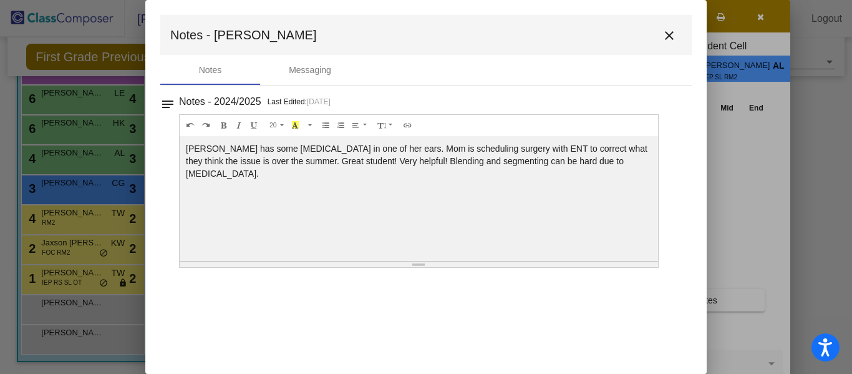
click at [672, 34] on mat-icon "close" at bounding box center [669, 35] width 15 height 15
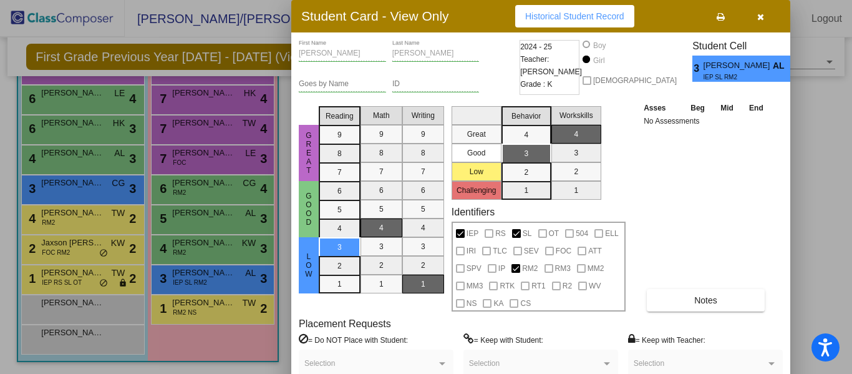
click at [760, 17] on icon "button" at bounding box center [760, 16] width 7 height 9
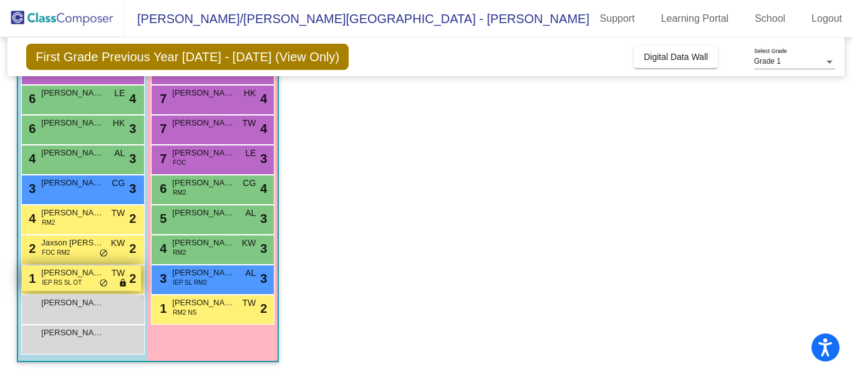
click at [87, 278] on span "[PERSON_NAME] Self" at bounding box center [72, 272] width 62 height 12
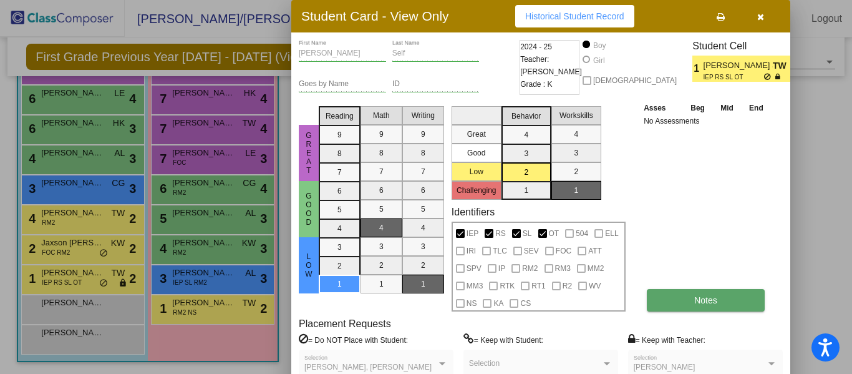
click at [666, 301] on button "Notes" at bounding box center [706, 300] width 118 height 22
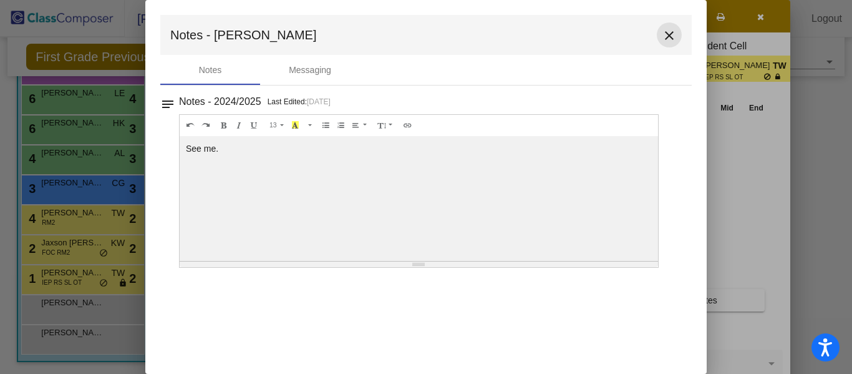
click at [668, 34] on mat-icon "close" at bounding box center [669, 35] width 15 height 15
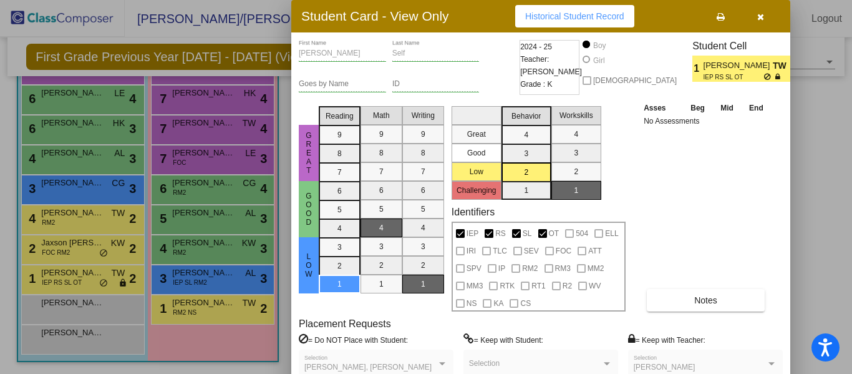
click at [760, 17] on icon "button" at bounding box center [760, 16] width 7 height 9
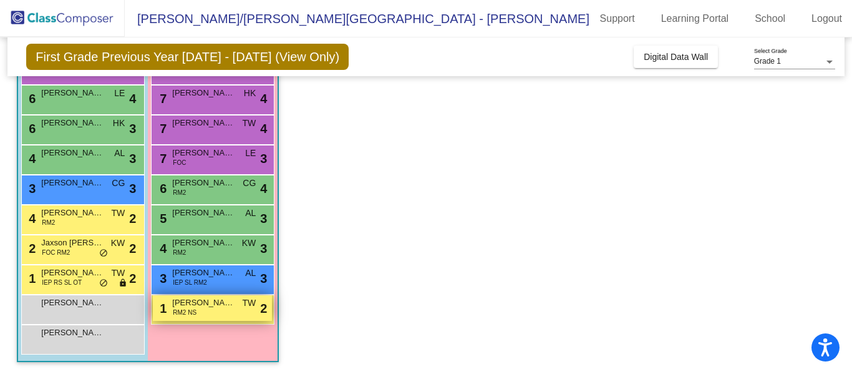
click at [211, 314] on div "1 [PERSON_NAME] RM2 NS TW lock do_not_disturb_alt 2" at bounding box center [212, 308] width 119 height 26
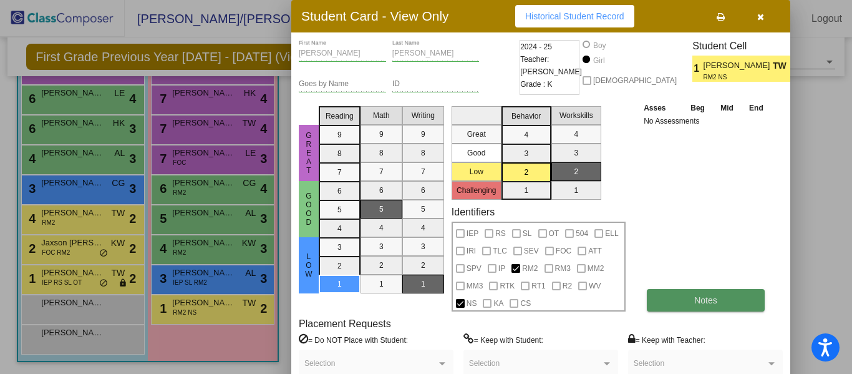
click at [669, 299] on button "Notes" at bounding box center [706, 300] width 118 height 22
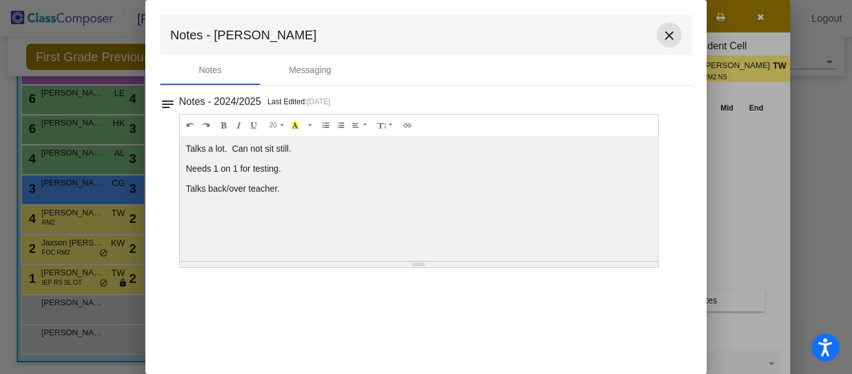
click at [669, 36] on mat-icon "close" at bounding box center [669, 35] width 15 height 15
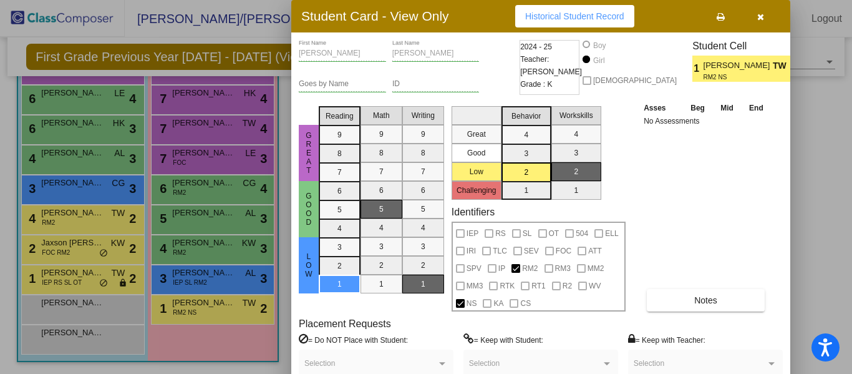
click at [758, 18] on icon "button" at bounding box center [760, 16] width 7 height 9
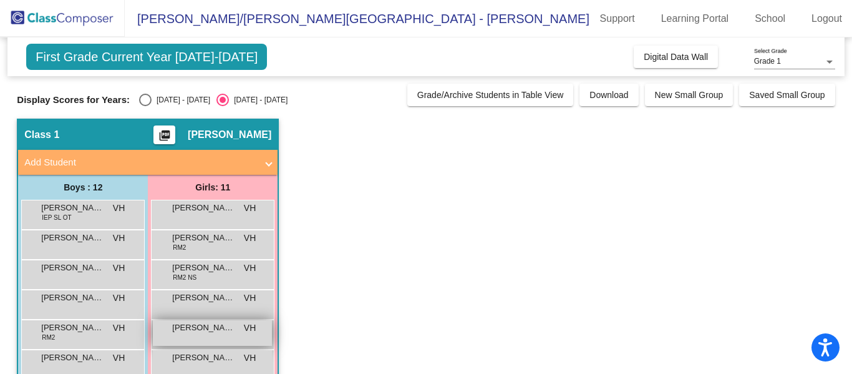
click at [196, 332] on span "[PERSON_NAME]" at bounding box center [203, 327] width 62 height 12
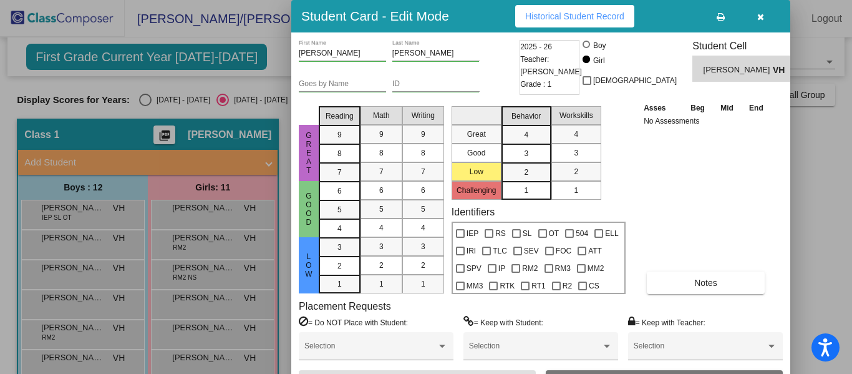
click at [762, 20] on icon "button" at bounding box center [760, 16] width 7 height 9
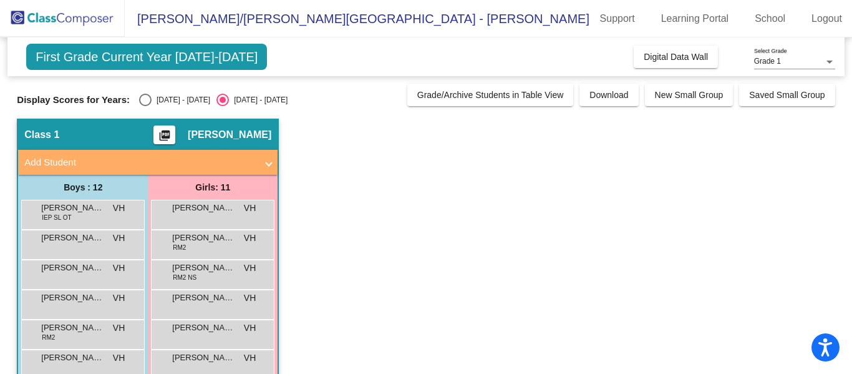
click at [139, 102] on div "Select an option" at bounding box center [145, 100] width 12 height 12
click at [145, 106] on input "[DATE] - [DATE]" at bounding box center [145, 106] width 1 height 1
radio input "true"
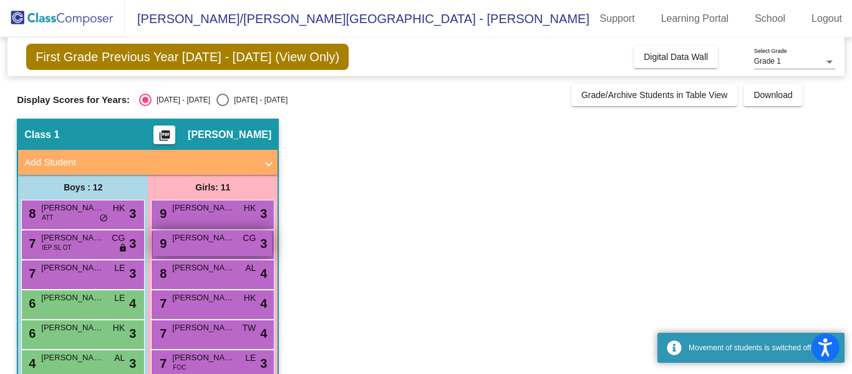
scroll to position [205, 0]
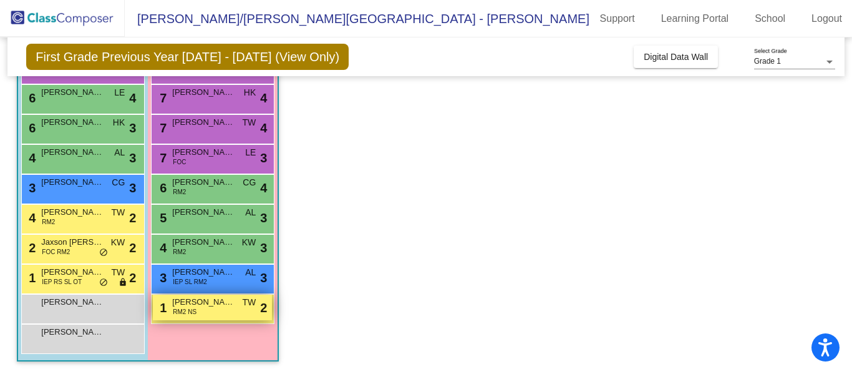
click at [190, 309] on span "RM2 NS" at bounding box center [185, 311] width 24 height 9
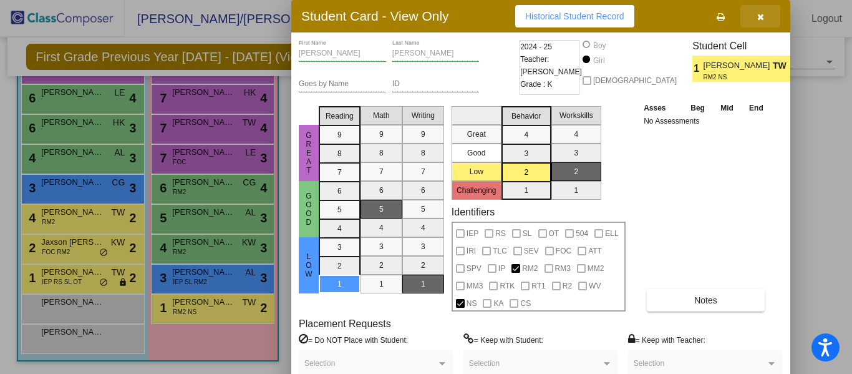
click at [762, 17] on icon "button" at bounding box center [760, 16] width 7 height 9
